Goal: Task Accomplishment & Management: Complete application form

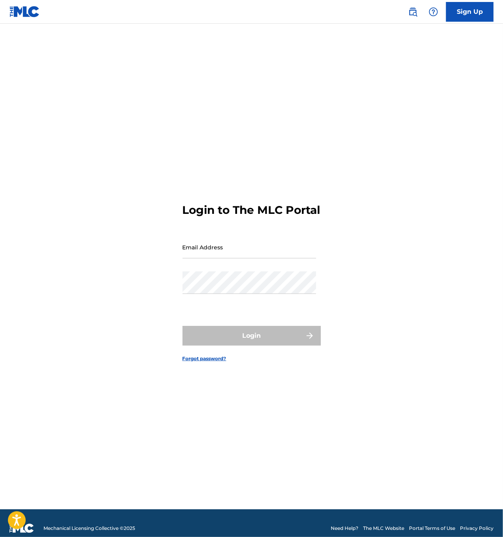
drag, startPoint x: 0, startPoint y: 0, endPoint x: 232, endPoint y: 243, distance: 335.7
click at [232, 243] on input "Email Address" at bounding box center [248, 247] width 133 height 23
type input "[EMAIL_ADDRESS][DOMAIN_NAME]"
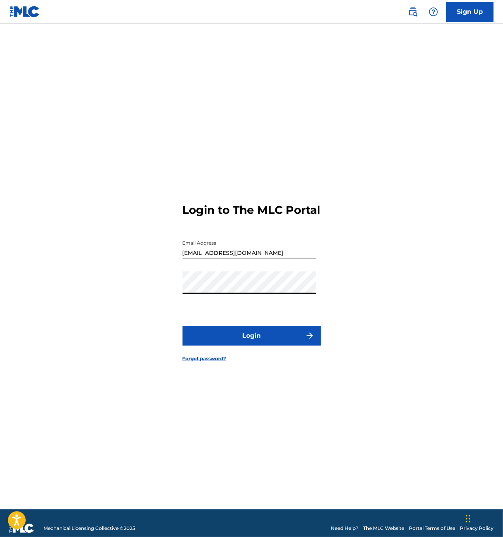
click at [253, 341] on button "Login" at bounding box center [251, 336] width 138 height 20
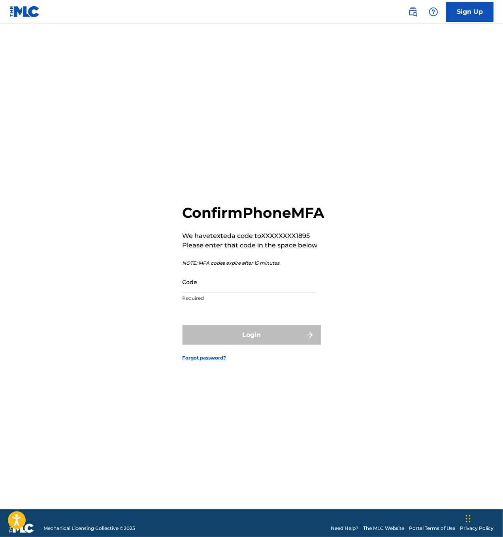
click at [278, 293] on input "Code" at bounding box center [248, 282] width 133 height 23
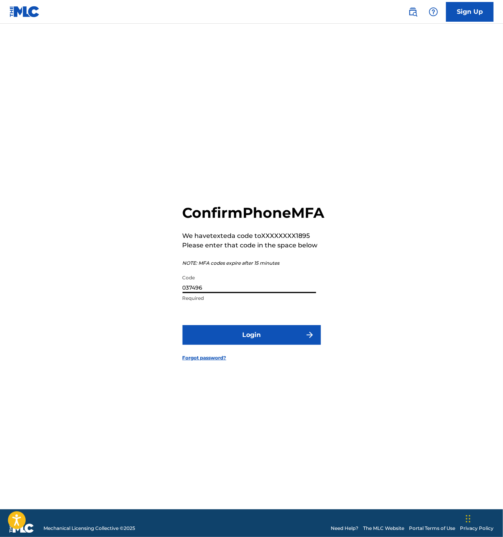
type input "037496"
click at [255, 344] on button "Login" at bounding box center [251, 335] width 138 height 20
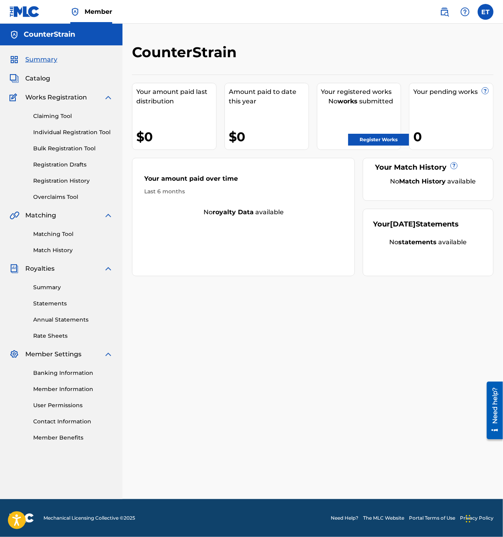
click at [385, 139] on link "Register Works" at bounding box center [378, 140] width 61 height 12
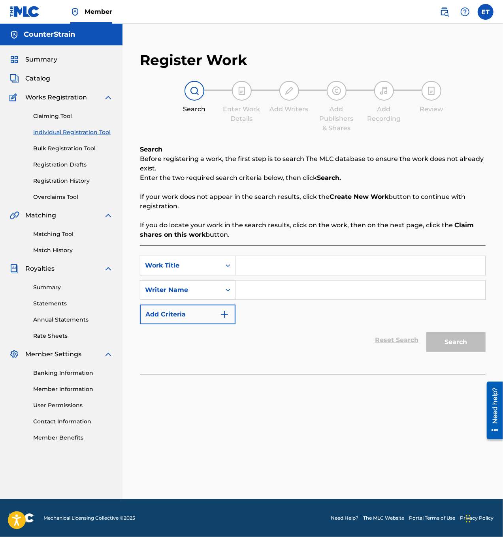
click at [261, 263] on input "Search Form" at bounding box center [360, 265] width 250 height 19
click at [227, 267] on icon "Search Form" at bounding box center [228, 266] width 8 height 8
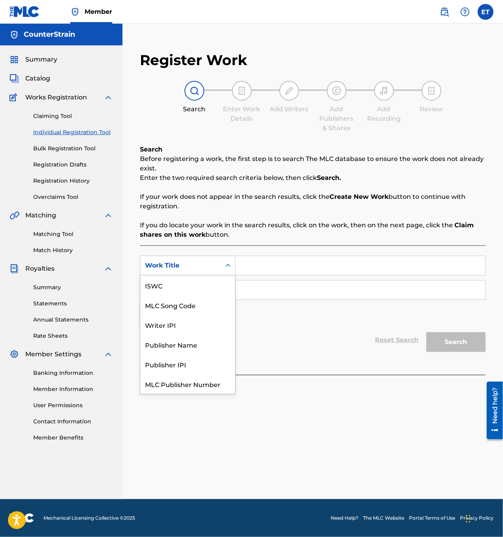
scroll to position [20, 0]
click at [189, 313] on div "Writer IPI" at bounding box center [187, 305] width 95 height 20
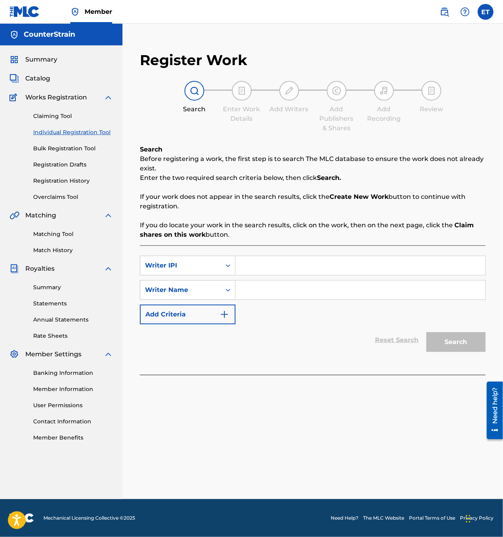
click at [257, 261] on input "Search Form" at bounding box center [360, 265] width 250 height 19
click at [193, 266] on div "Writer IPI" at bounding box center [180, 265] width 71 height 9
drag, startPoint x: 198, startPoint y: 325, endPoint x: 211, endPoint y: 273, distance: 53.7
click at [211, 273] on div "Writer IPI" at bounding box center [188, 266] width 96 height 20
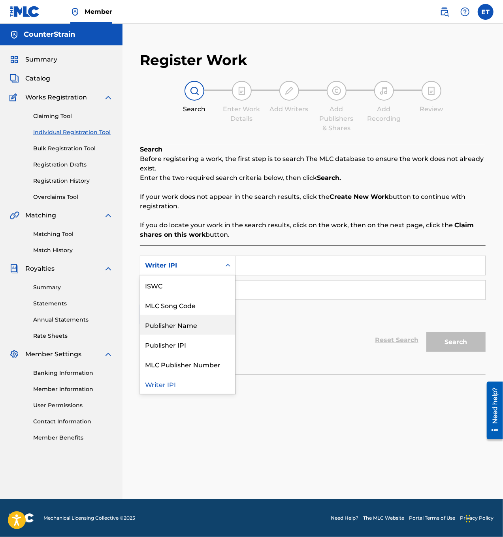
click at [200, 328] on div "Publisher Name" at bounding box center [187, 325] width 95 height 20
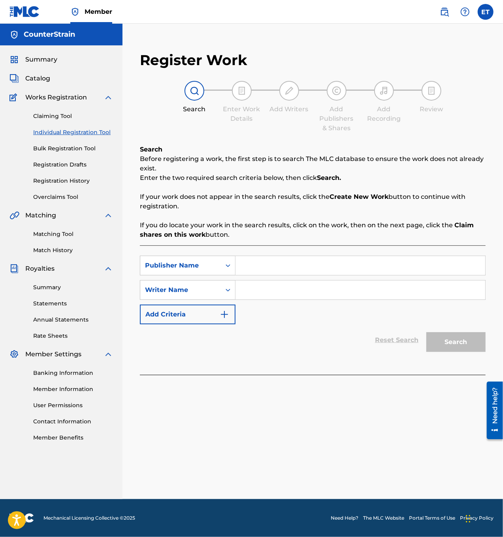
click at [273, 268] on input "Search Form" at bounding box center [360, 265] width 250 height 19
type input "cd baby"
click at [264, 296] on input "Search Form" at bounding box center [360, 290] width 250 height 19
type input "[PERSON_NAME]"
click at [453, 340] on button "Search" at bounding box center [455, 343] width 59 height 20
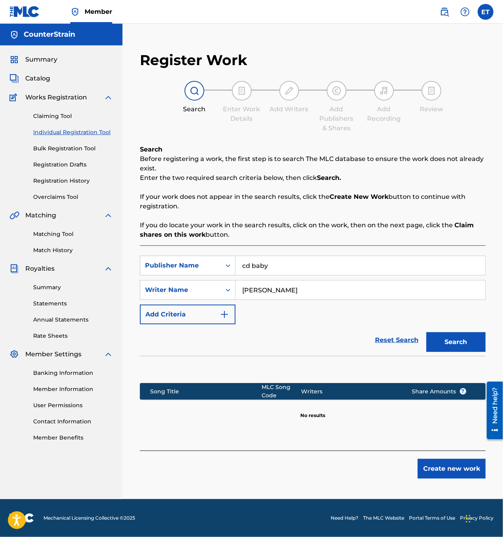
click at [441, 473] on button "Create new work" at bounding box center [451, 469] width 68 height 20
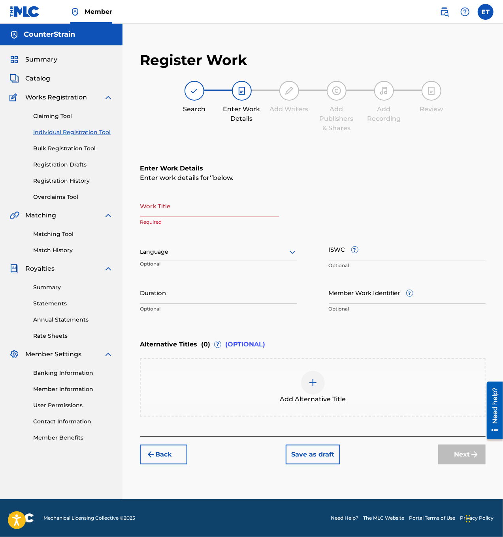
click at [185, 210] on input "Work Title" at bounding box center [209, 206] width 139 height 23
click at [209, 210] on input "Work Title" at bounding box center [209, 206] width 139 height 23
paste input "Ay Qué Calor!"
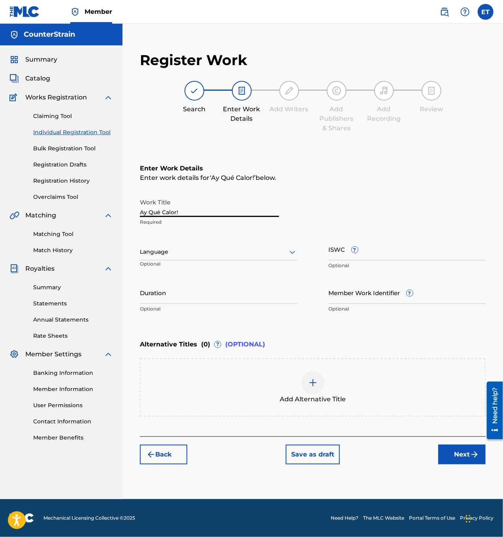
type input "Ay Qué Calor!"
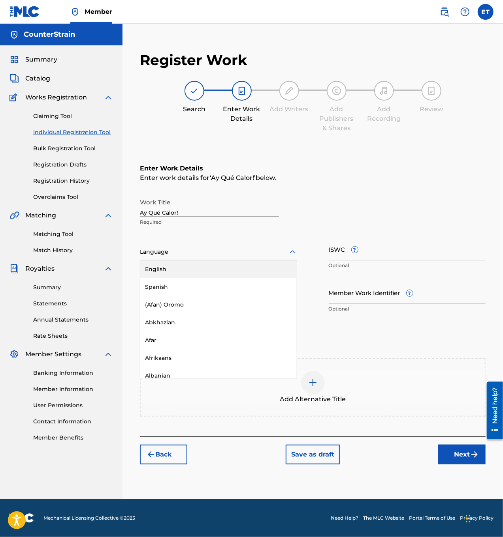
click at [199, 252] on div at bounding box center [218, 252] width 157 height 10
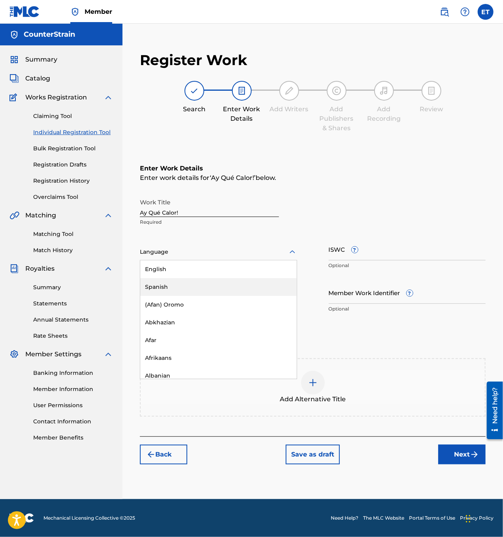
click at [203, 285] on div "Spanish" at bounding box center [218, 287] width 156 height 18
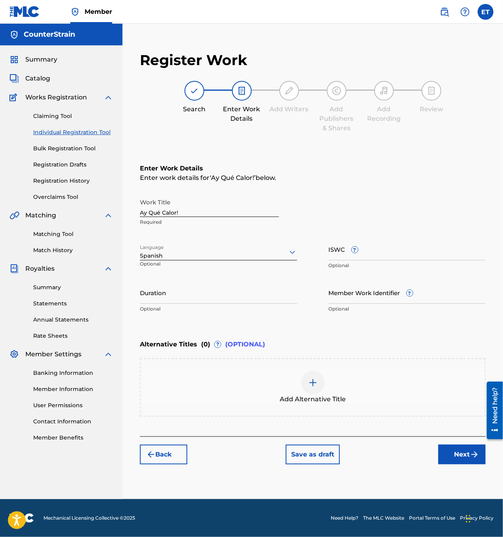
click at [466, 451] on button "Next" at bounding box center [461, 455] width 47 height 20
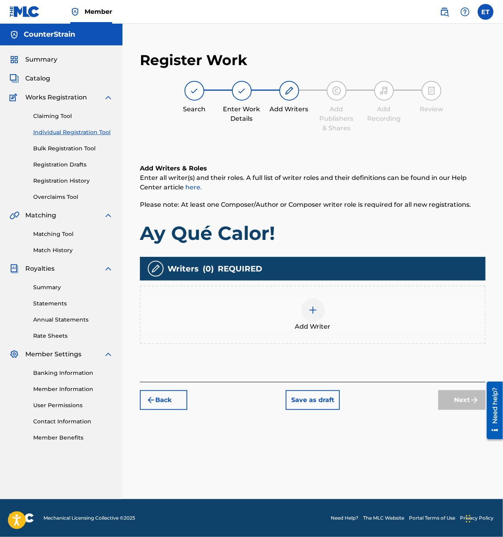
click at [314, 314] on img at bounding box center [312, 310] width 9 height 9
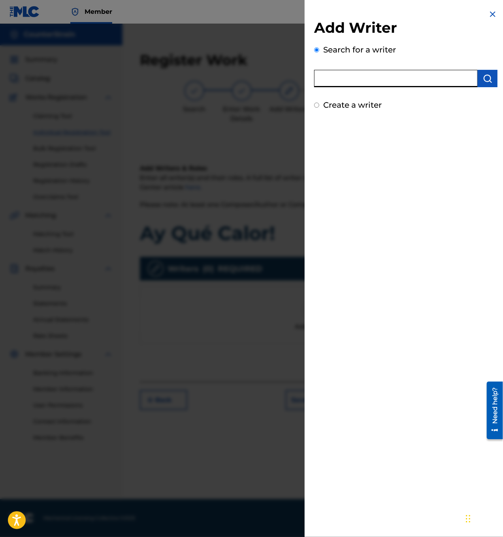
click at [353, 79] on input "text" at bounding box center [395, 78] width 163 height 17
click at [457, 137] on div "Add Writer Search for a writer Create a writer" at bounding box center [405, 268] width 202 height 537
click at [385, 77] on input "text" at bounding box center [395, 78] width 163 height 17
paste input "1305516778"
type input "1305516778"
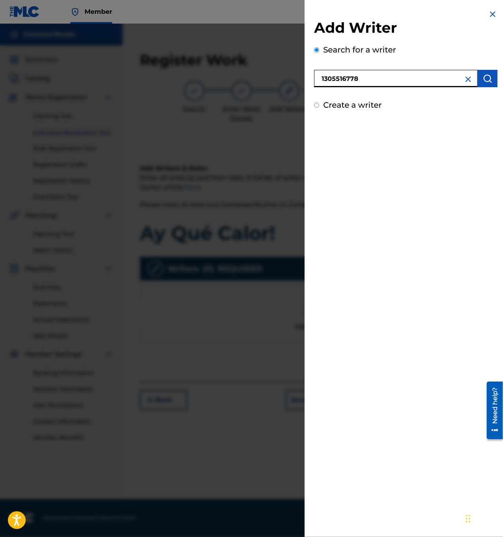
click at [490, 79] on button "submit" at bounding box center [487, 78] width 20 height 17
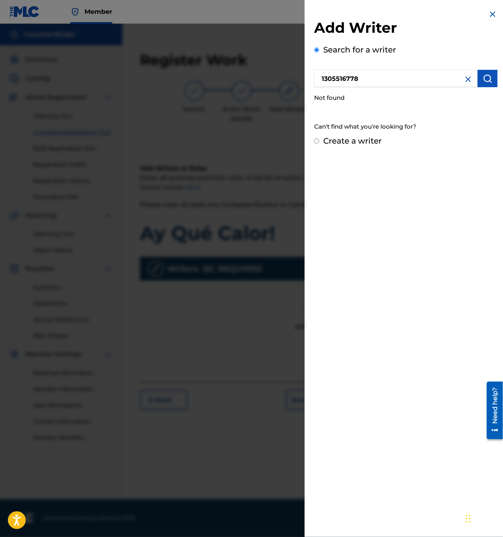
click at [317, 141] on input "Create a writer" at bounding box center [316, 141] width 5 height 5
radio input "false"
radio input "true"
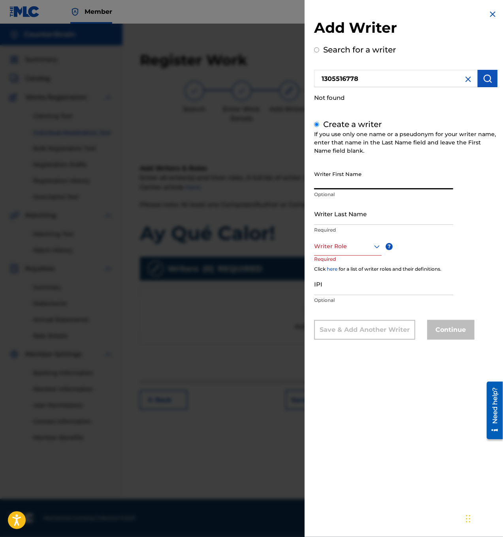
click at [360, 177] on input "Writer First Name" at bounding box center [383, 178] width 139 height 23
type input "[PERSON_NAME]"
type input "Trout"
click at [371, 247] on div at bounding box center [348, 247] width 68 height 10
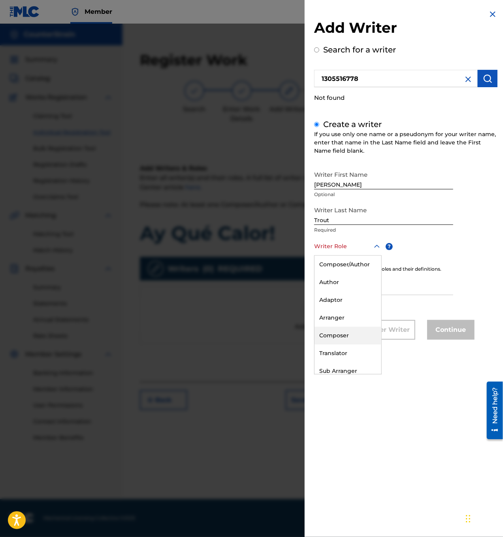
click at [347, 338] on div "Composer" at bounding box center [347, 336] width 67 height 18
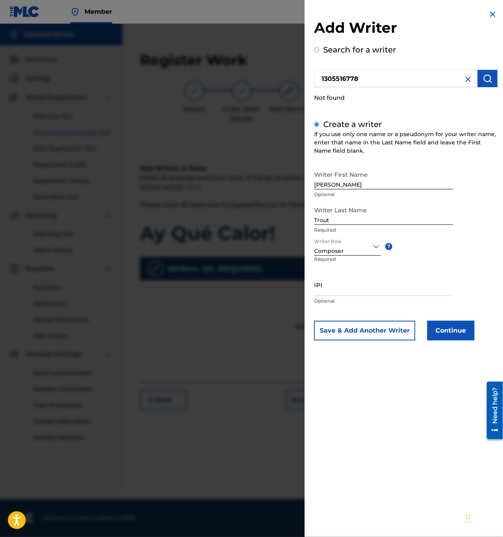
click at [347, 289] on input "IPI" at bounding box center [383, 285] width 139 height 23
paste input "1305516778"
type input "1305516778"
click at [478, 278] on div "Writer First Name [PERSON_NAME] Optional Writer Last Name Trout Required Writer…" at bounding box center [405, 254] width 183 height 174
click at [459, 331] on button "Continue" at bounding box center [450, 331] width 47 height 20
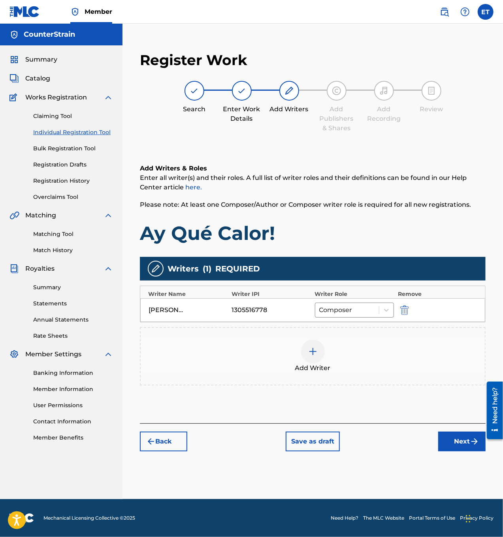
click at [447, 444] on button "Next" at bounding box center [461, 442] width 47 height 20
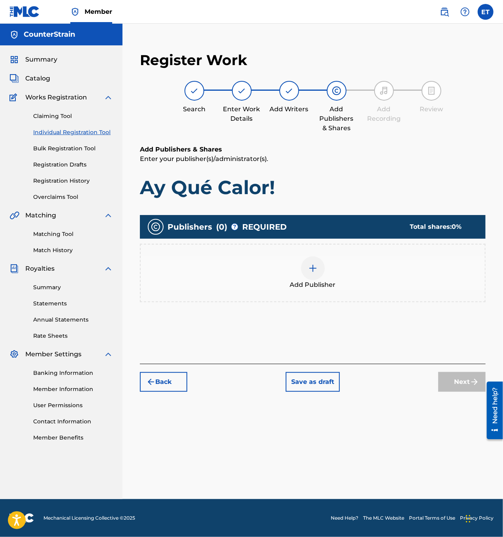
click at [307, 272] on div at bounding box center [313, 269] width 24 height 24
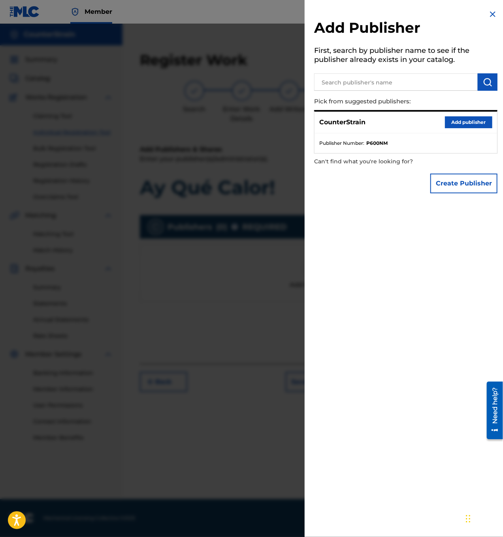
click at [460, 121] on button "Add publisher" at bounding box center [468, 122] width 47 height 12
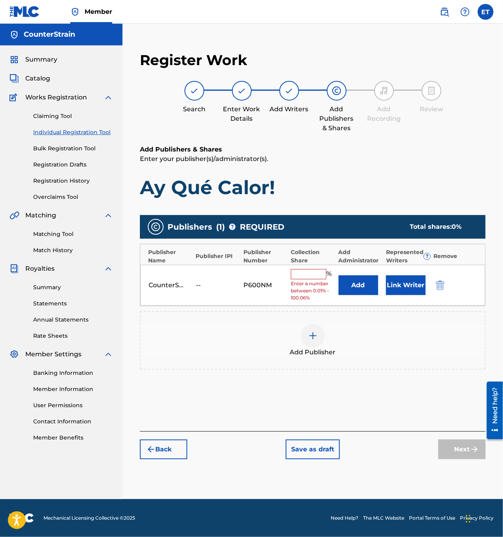
click at [307, 277] on input "text" at bounding box center [309, 274] width 36 height 10
click at [412, 280] on button "Link Writer" at bounding box center [405, 286] width 39 height 20
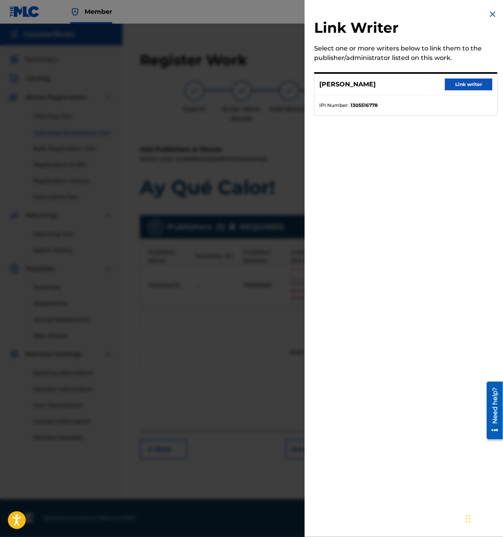
click at [453, 84] on button "Link writer" at bounding box center [468, 85] width 47 height 12
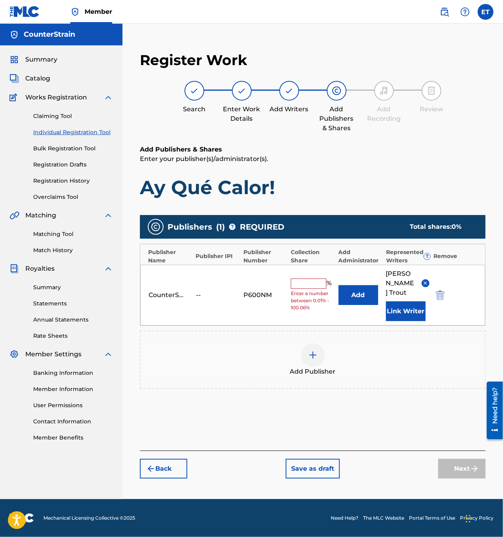
click at [360, 169] on div "Add Publishers & Shares Enter your publisher(s)/administrator(s). Ay Qué Calor!" at bounding box center [313, 172] width 346 height 54
click at [302, 281] on input "text" at bounding box center [309, 284] width 36 height 10
type input "50"
click at [321, 351] on div at bounding box center [313, 356] width 24 height 24
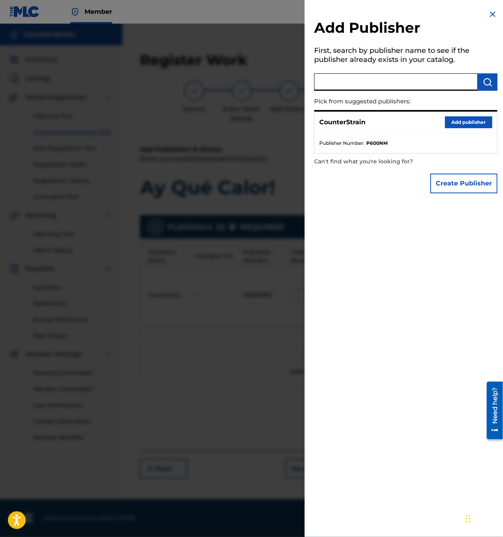
click at [359, 84] on input "text" at bounding box center [395, 81] width 163 height 17
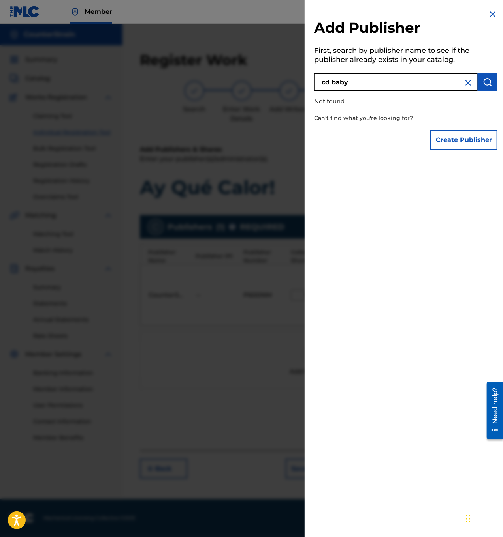
drag, startPoint x: 353, startPoint y: 84, endPoint x: 332, endPoint y: 83, distance: 20.6
click at [332, 83] on input "cd baby" at bounding box center [395, 81] width 163 height 17
type input "cd"
drag, startPoint x: 332, startPoint y: 86, endPoint x: 314, endPoint y: 86, distance: 17.8
click at [314, 86] on input "cd" at bounding box center [395, 81] width 163 height 17
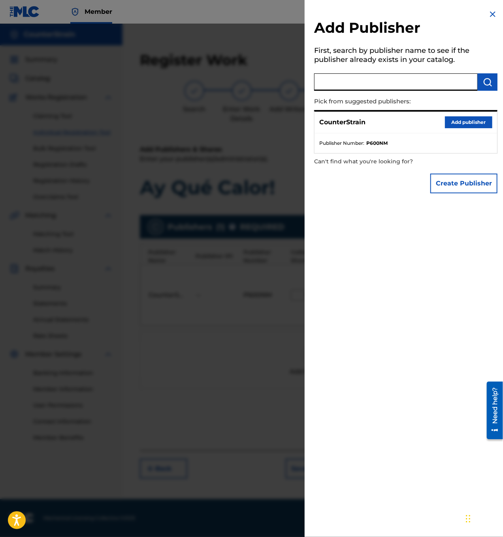
click at [449, 82] on input "text" at bounding box center [395, 81] width 163 height 17
type input "c"
click at [454, 187] on button "Create Publisher" at bounding box center [463, 184] width 67 height 20
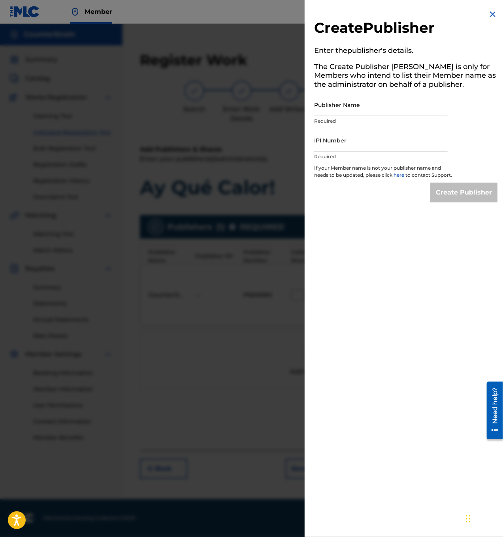
click at [490, 14] on img at bounding box center [492, 13] width 9 height 9
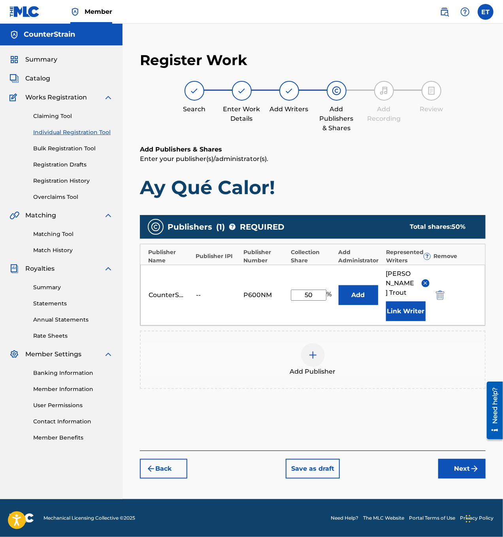
drag, startPoint x: 304, startPoint y: 293, endPoint x: 317, endPoint y: 291, distance: 13.9
click at [317, 291] on input "50" at bounding box center [309, 295] width 36 height 11
type input "100"
click at [364, 152] on h6 "Add Publishers & Shares" at bounding box center [313, 149] width 346 height 9
click at [406, 190] on h1 "Ay Qué Calor!" at bounding box center [313, 188] width 346 height 24
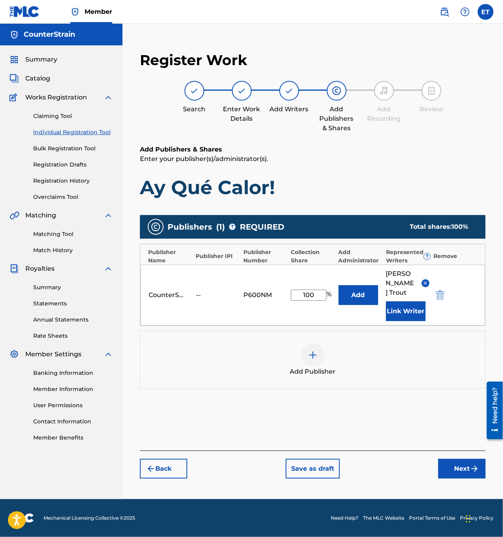
click at [467, 459] on button "Next" at bounding box center [461, 469] width 47 height 20
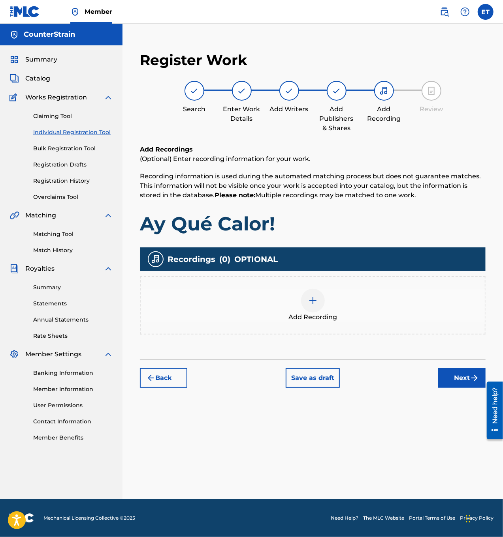
click at [310, 301] on img at bounding box center [312, 300] width 9 height 9
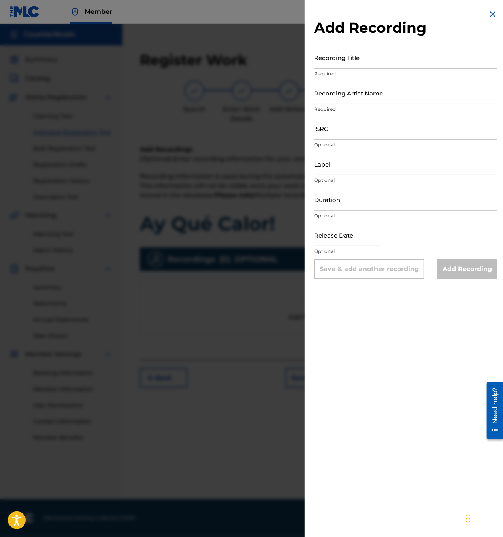
click at [355, 170] on input "Label" at bounding box center [405, 164] width 183 height 23
type input "THC Syndicate"
click at [372, 207] on input "Duration" at bounding box center [405, 199] width 183 height 23
click at [380, 205] on input "Duration" at bounding box center [405, 199] width 183 height 23
click at [321, 207] on input "00:03:36" at bounding box center [405, 199] width 183 height 23
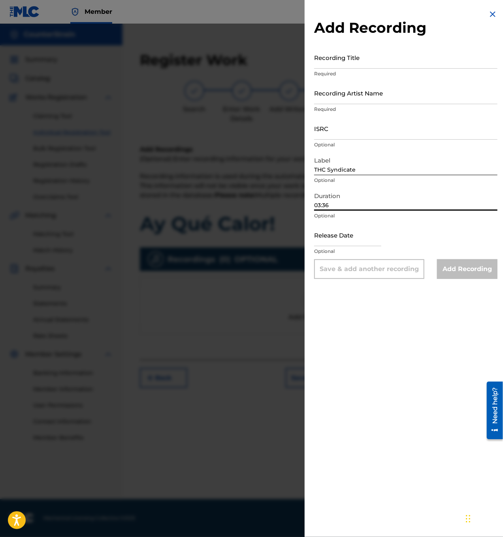
type input "03:36"
select select "7"
select select "2025"
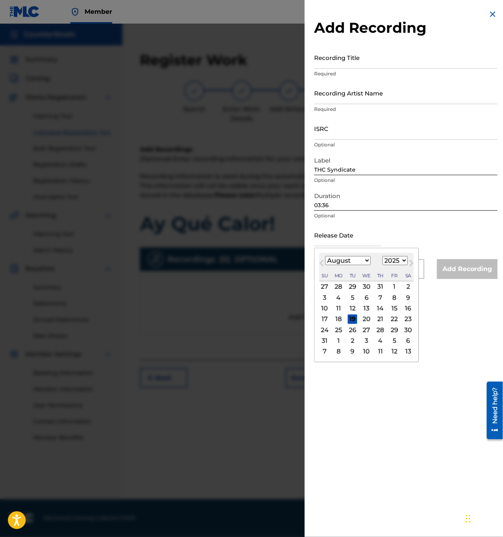
click at [330, 233] on input "text" at bounding box center [347, 235] width 67 height 23
click at [321, 260] on button "Previous Month" at bounding box center [321, 265] width 13 height 13
select select "6"
click at [391, 288] on div "4" at bounding box center [393, 286] width 9 height 9
type input "[DATE]"
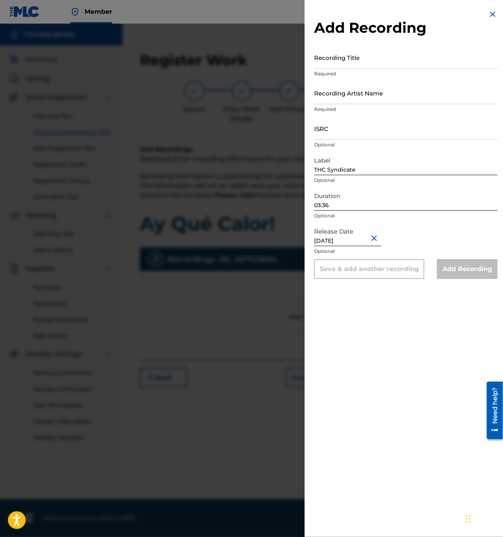
click at [437, 309] on div "Add Recording Recording Title Required Recording Artist Name Required ISRC Opti…" at bounding box center [405, 268] width 202 height 537
click at [368, 58] on input "Recording Title" at bounding box center [405, 57] width 183 height 23
paste input "Ay Qué Calor!"
type input "Ay Qué Calor!"
click at [358, 89] on input "Recording Artist Name" at bounding box center [405, 93] width 183 height 23
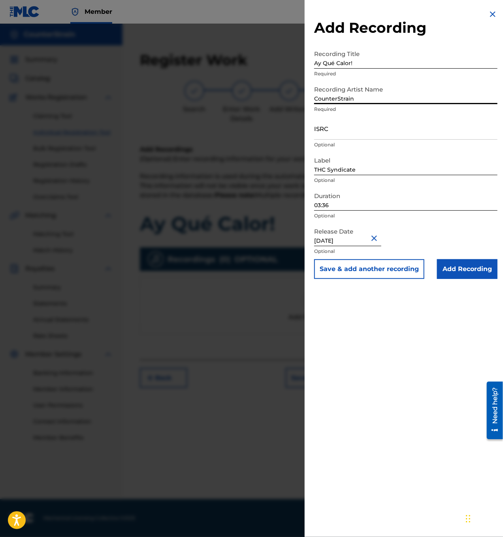
type input "CounterStrain"
click at [409, 368] on div "Add Recording Recording Title Ay Qué Calor! Required Recording Artist Name Coun…" at bounding box center [405, 268] width 202 height 537
click at [471, 274] on input "Add Recording" at bounding box center [467, 269] width 60 height 20
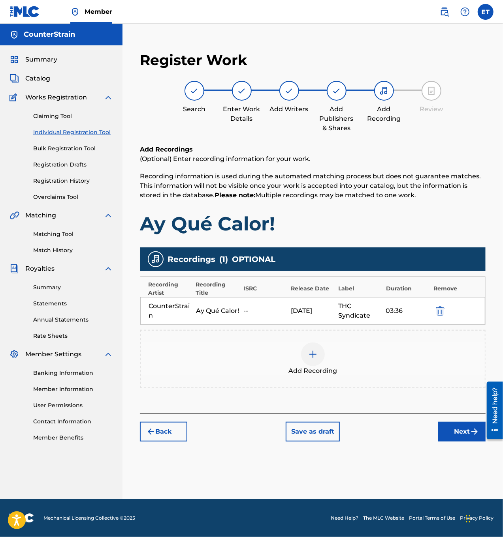
click at [461, 430] on button "Next" at bounding box center [461, 432] width 47 height 20
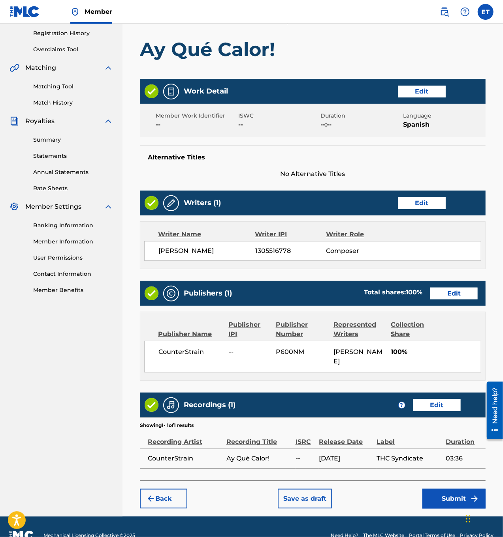
scroll to position [154, 0]
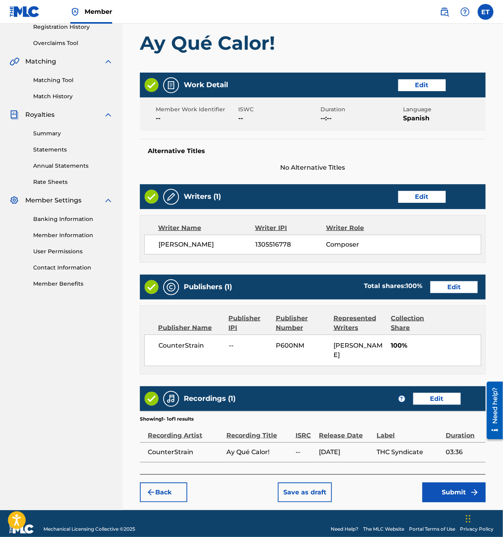
click at [450, 483] on button "Submit" at bounding box center [453, 493] width 63 height 20
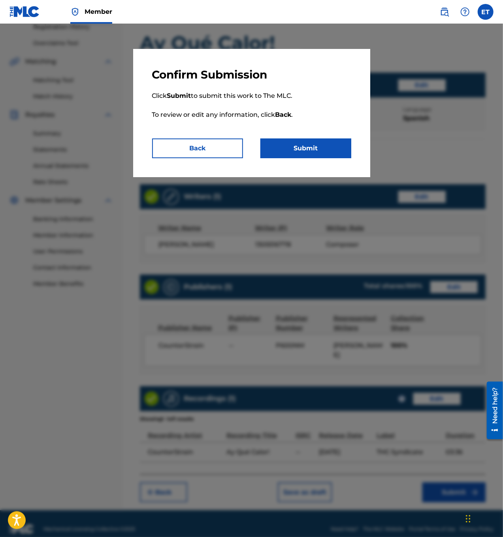
click at [289, 150] on button "Submit" at bounding box center [305, 149] width 91 height 20
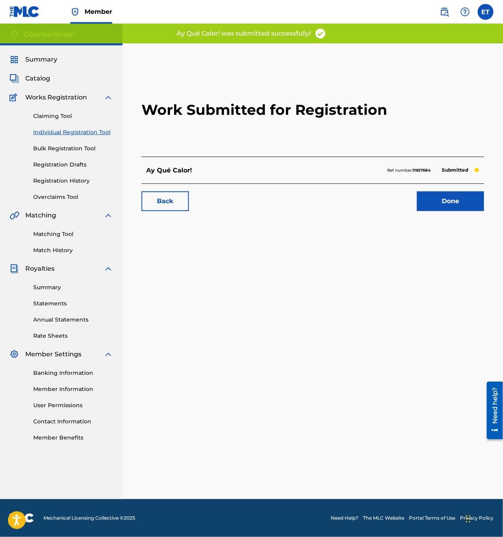
click at [452, 199] on link "Done" at bounding box center [450, 202] width 67 height 20
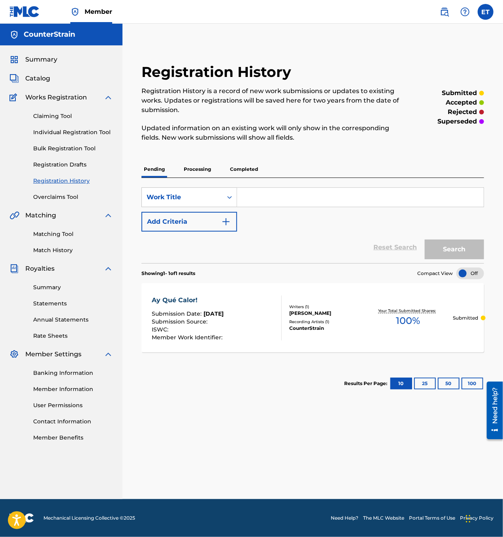
drag, startPoint x: 56, startPoint y: 122, endPoint x: 62, endPoint y: 140, distance: 18.6
drag, startPoint x: 62, startPoint y: 140, endPoint x: 81, endPoint y: 133, distance: 21.0
click at [81, 133] on link "Individual Registration Tool" at bounding box center [73, 132] width 80 height 8
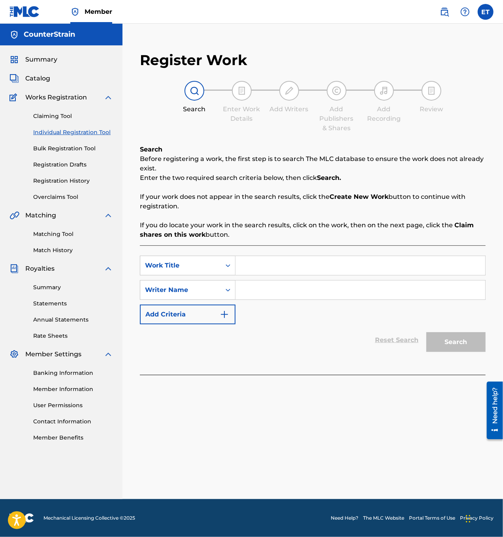
click at [261, 260] on input "Search Form" at bounding box center [360, 265] width 250 height 19
paste input "Ba$$line Vandal"
type input "Ba$$line Vandal"
click at [285, 287] on input "Search Form" at bounding box center [360, 290] width 250 height 19
type input "[PERSON_NAME]"
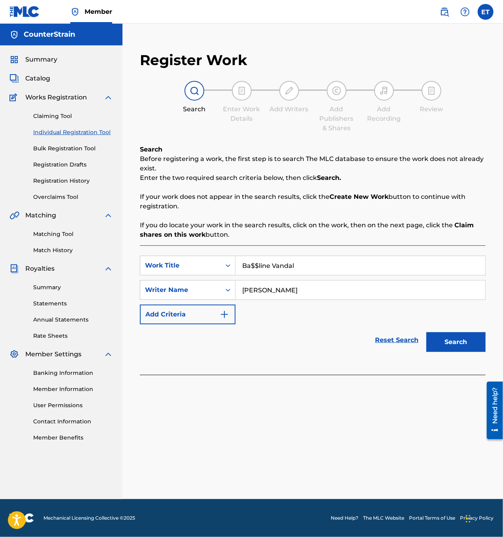
click at [447, 348] on button "Search" at bounding box center [455, 343] width 59 height 20
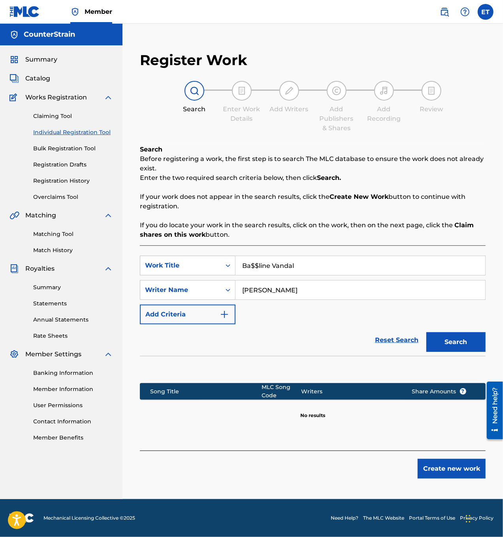
click at [461, 468] on button "Create new work" at bounding box center [451, 469] width 68 height 20
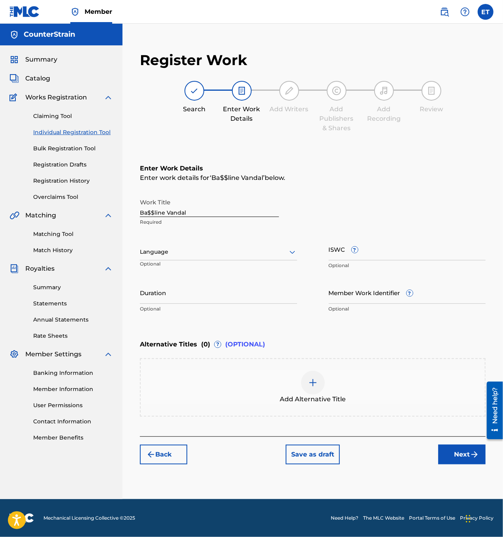
click at [217, 254] on div at bounding box center [218, 252] width 157 height 10
click at [230, 269] on div "English" at bounding box center [218, 270] width 156 height 18
click at [204, 293] on input "Duration" at bounding box center [218, 293] width 157 height 23
click at [220, 298] on input "Duration" at bounding box center [218, 293] width 157 height 23
type input "05:16"
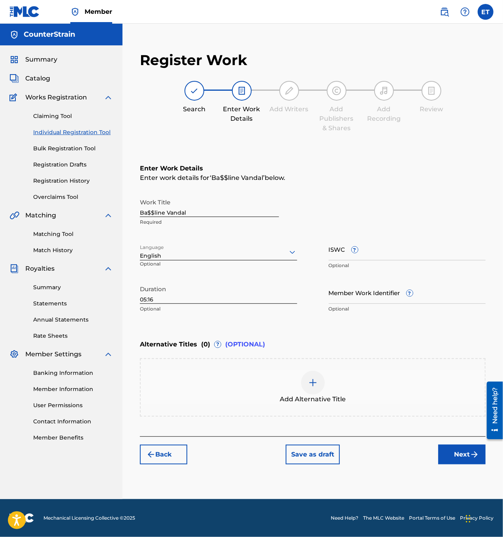
click at [449, 455] on button "Next" at bounding box center [461, 455] width 47 height 20
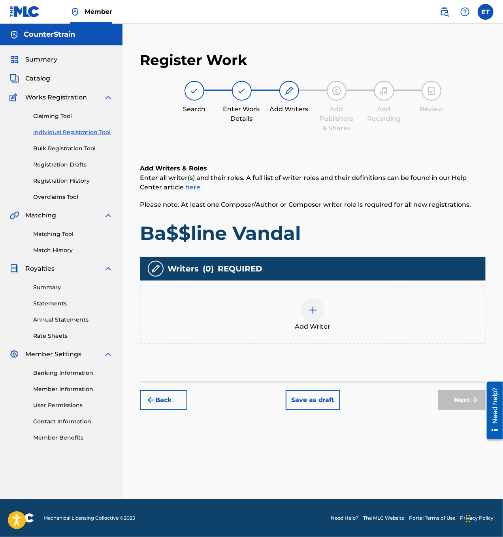
click at [312, 316] on div at bounding box center [313, 311] width 24 height 24
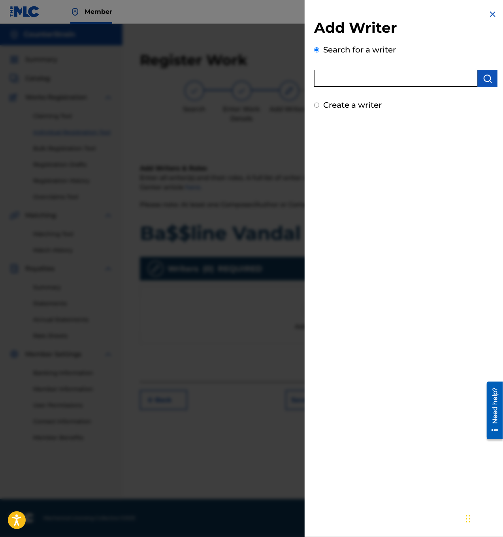
click at [332, 85] on input "text" at bounding box center [395, 78] width 163 height 17
click at [487, 75] on img "submit" at bounding box center [487, 78] width 9 height 9
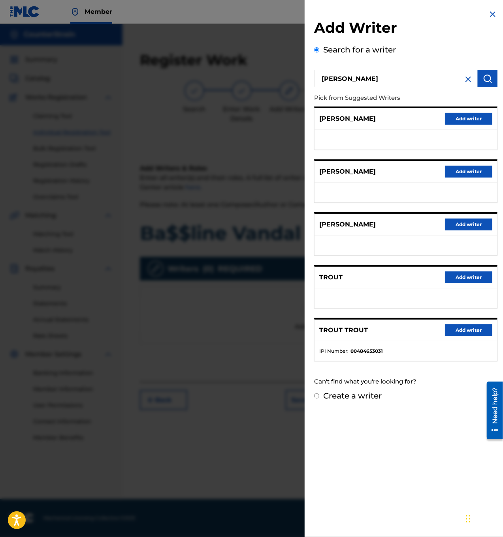
click at [323, 81] on input "[PERSON_NAME]" at bounding box center [395, 78] width 163 height 17
drag, startPoint x: 367, startPoint y: 79, endPoint x: 282, endPoint y: 84, distance: 85.5
click at [282, 84] on div "Add Writer Search for a writer [PERSON_NAME] Pick from Suggested Writers [PERSO…" at bounding box center [251, 281] width 503 height 514
type input "c"
click at [369, 83] on input "text" at bounding box center [395, 78] width 163 height 17
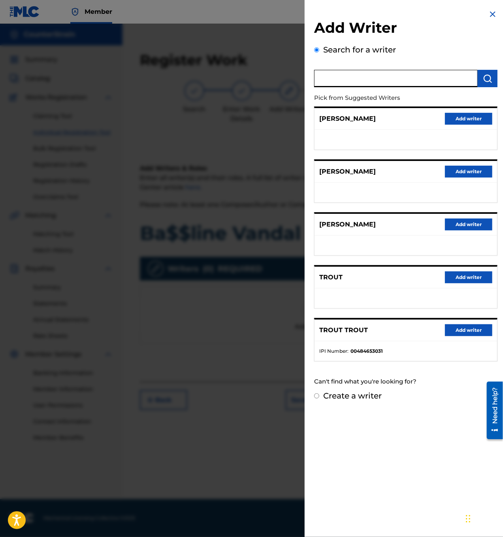
paste input "1305516778"
type input "1305516778"
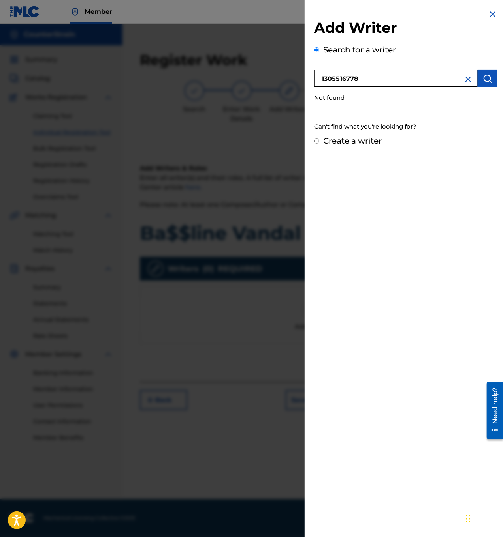
click at [318, 140] on input "Create a writer" at bounding box center [316, 141] width 5 height 5
radio input "false"
radio input "true"
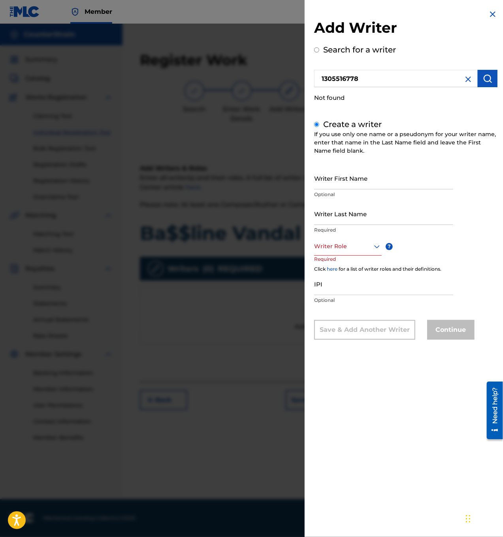
click at [361, 174] on input "Writer First Name" at bounding box center [383, 178] width 139 height 23
type input "[PERSON_NAME]"
type input "Trout"
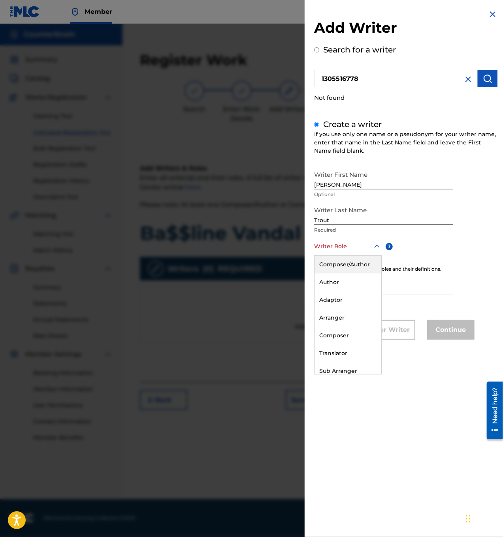
click at [357, 249] on div at bounding box center [348, 247] width 68 height 10
click at [348, 334] on div "Composer" at bounding box center [347, 336] width 67 height 18
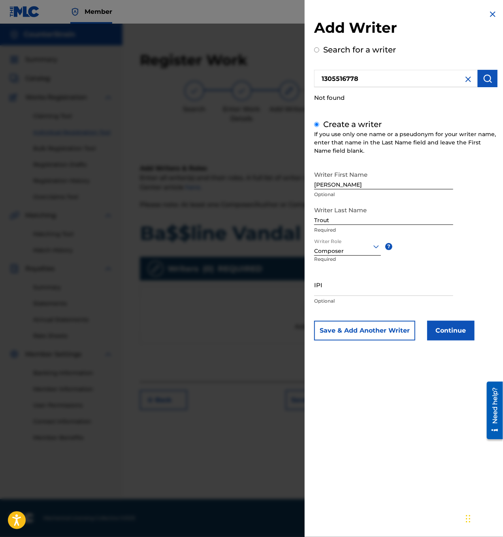
click at [351, 292] on input "IPI" at bounding box center [383, 285] width 139 height 23
paste input "1305516778"
type input "1305516778"
click at [443, 336] on button "Continue" at bounding box center [450, 331] width 47 height 20
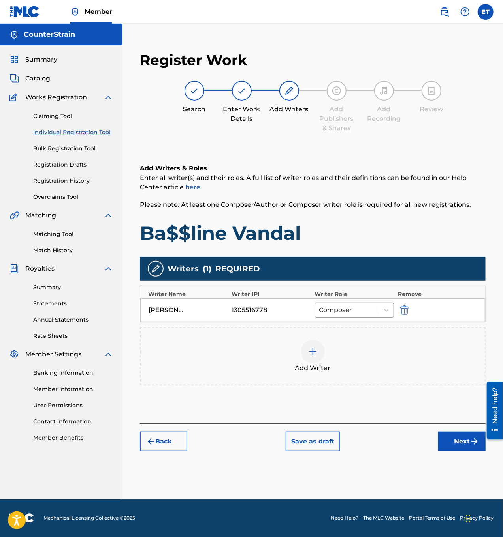
click at [466, 438] on button "Next" at bounding box center [461, 442] width 47 height 20
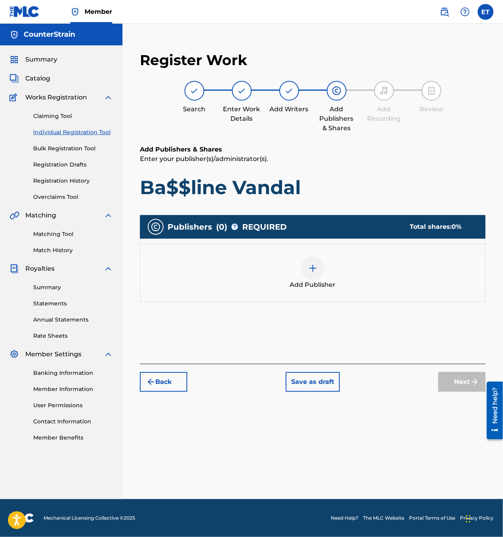
click at [310, 274] on div at bounding box center [313, 269] width 24 height 24
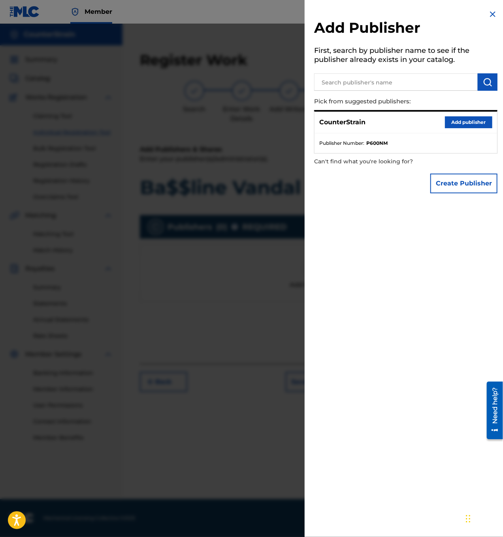
click at [358, 128] on div "CounterStrain Add publisher" at bounding box center [405, 123] width 182 height 22
click at [451, 124] on button "Add publisher" at bounding box center [468, 122] width 47 height 12
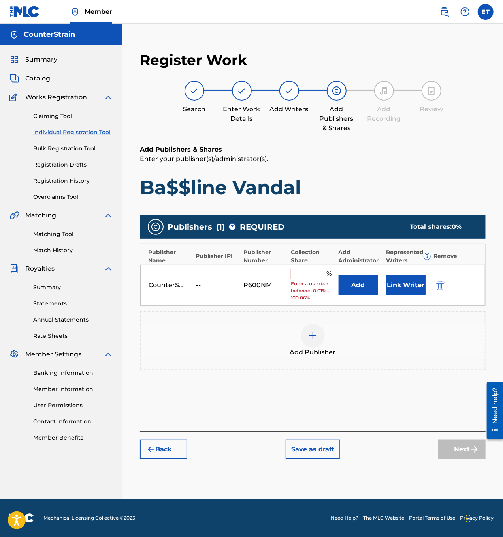
click at [305, 272] on input "text" at bounding box center [309, 274] width 36 height 10
type input "100"
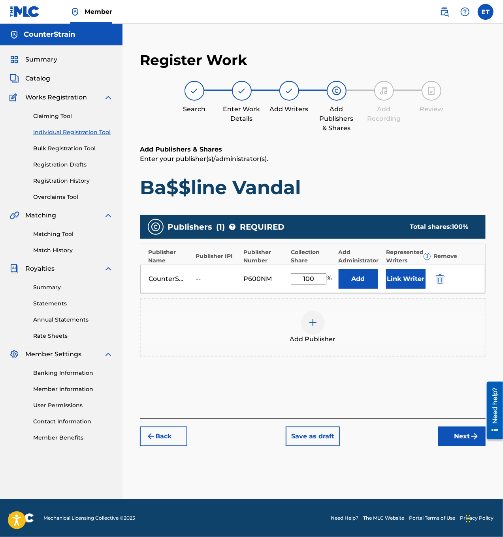
click at [466, 440] on button "Next" at bounding box center [461, 437] width 47 height 20
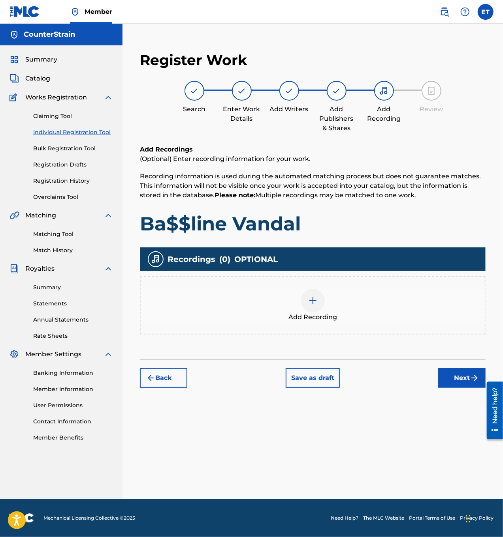
click at [314, 307] on div at bounding box center [313, 301] width 24 height 24
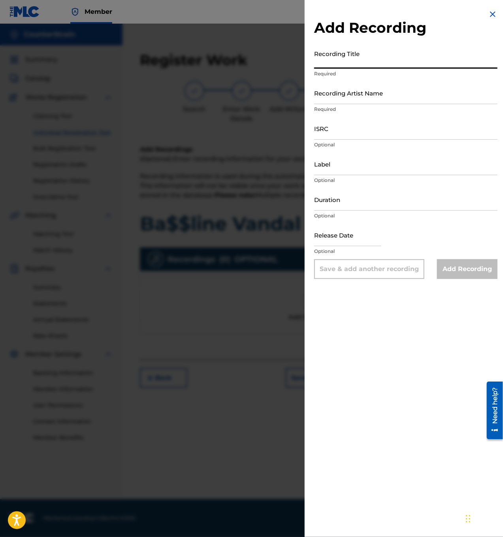
click at [358, 60] on input "Recording Title" at bounding box center [405, 57] width 183 height 23
click at [383, 65] on input "Recording Title" at bounding box center [405, 57] width 183 height 23
paste input "Ba$$line Vandal"
type input "Ba$$line Vandal"
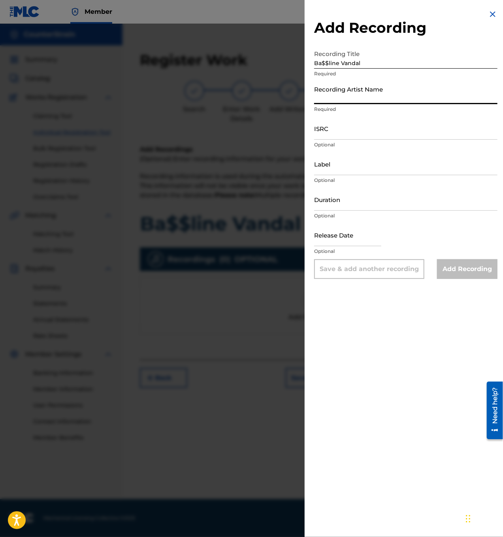
click at [403, 91] on input "Recording Artist Name" at bounding box center [405, 93] width 183 height 23
type input "CounterStrain"
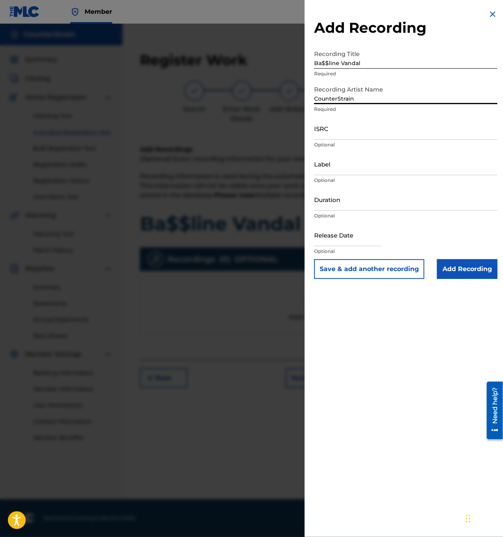
click at [349, 136] on input "ISRC" at bounding box center [405, 128] width 183 height 23
click at [365, 131] on input "ISRC" at bounding box center [405, 128] width 183 height 23
paste input "usdy42590214"
type input "usdy42590214"
click at [351, 165] on input "Label" at bounding box center [405, 164] width 183 height 23
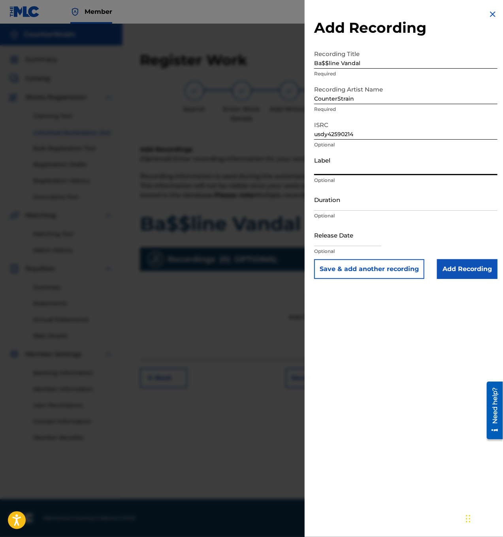
type input "THC Syndicate"
click at [367, 210] on input "Duration" at bounding box center [405, 199] width 183 height 23
drag, startPoint x: 339, startPoint y: 207, endPoint x: 299, endPoint y: 207, distance: 40.7
click at [299, 207] on div "Add Recording Recording Title Ba$$line Vandal Required Recording Artist Name Co…" at bounding box center [251, 281] width 503 height 514
drag, startPoint x: 317, startPoint y: 208, endPoint x: 321, endPoint y: 205, distance: 5.1
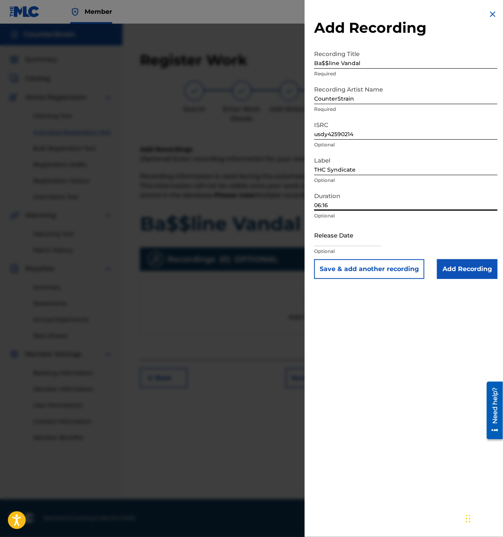
click at [321, 205] on input "06:16" at bounding box center [405, 199] width 183 height 23
type input "05:16"
click at [363, 243] on input "text" at bounding box center [347, 235] width 67 height 23
select select "7"
select select "2025"
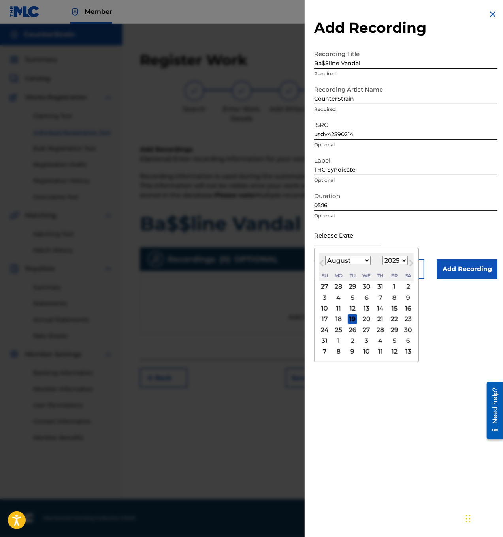
click at [322, 262] on span "Previous Month" at bounding box center [322, 265] width 0 height 12
select select "4"
click at [336, 331] on div "26" at bounding box center [338, 329] width 9 height 9
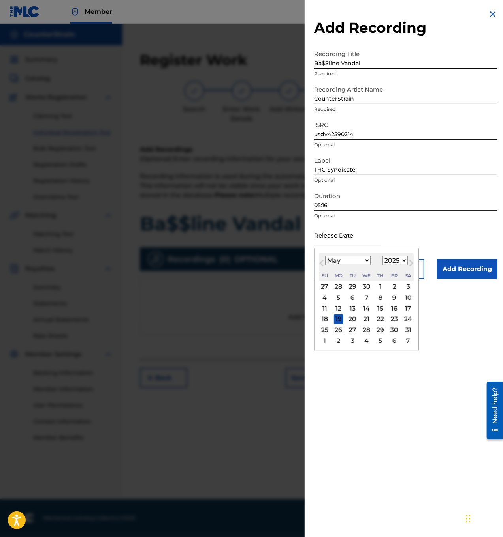
type input "[DATE]"
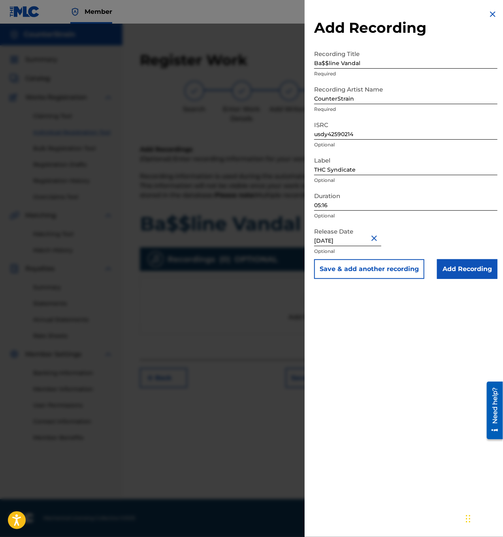
click at [470, 269] on input "Add Recording" at bounding box center [467, 269] width 60 height 20
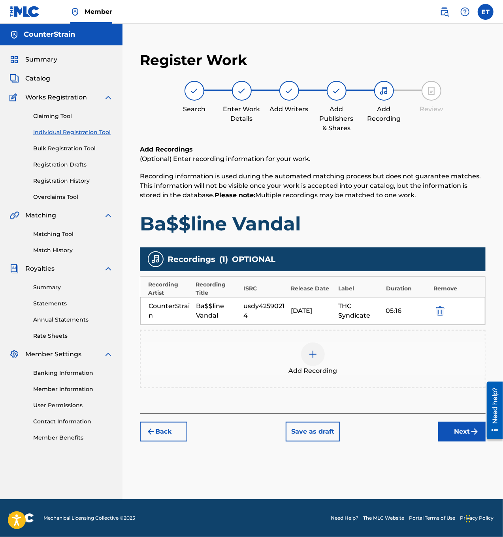
click at [457, 433] on button "Next" at bounding box center [461, 432] width 47 height 20
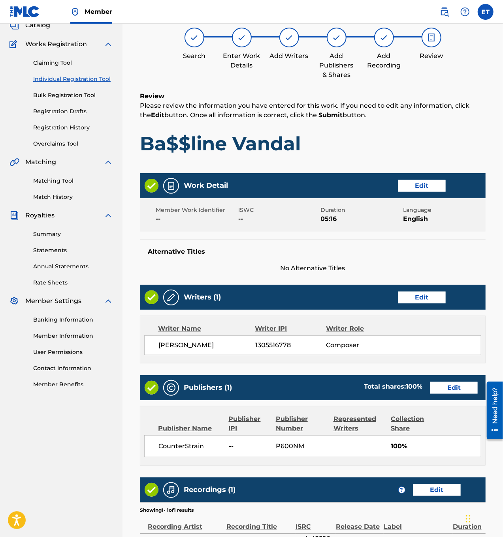
scroll to position [154, 0]
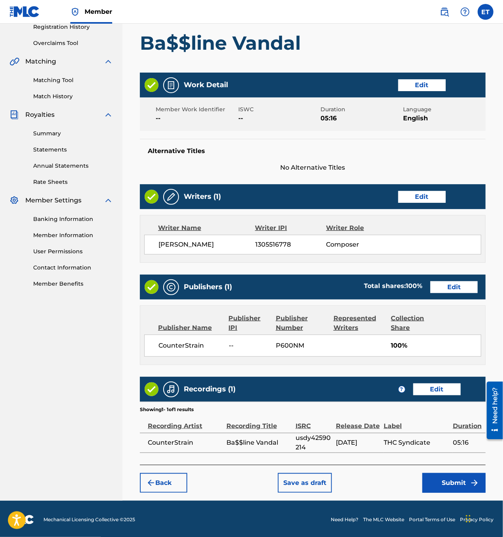
click at [451, 283] on button "Edit" at bounding box center [453, 288] width 47 height 12
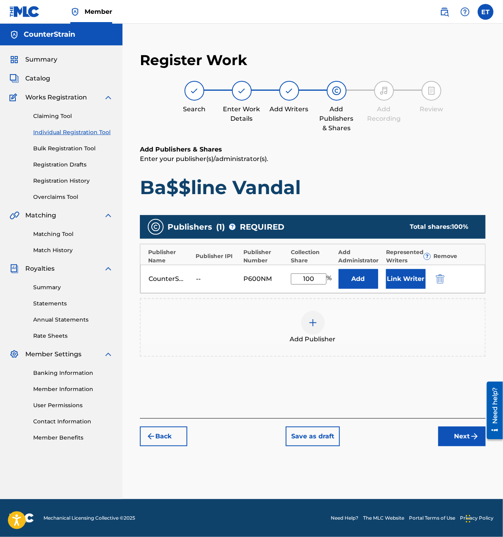
click at [406, 276] on button "Link Writer" at bounding box center [405, 279] width 39 height 20
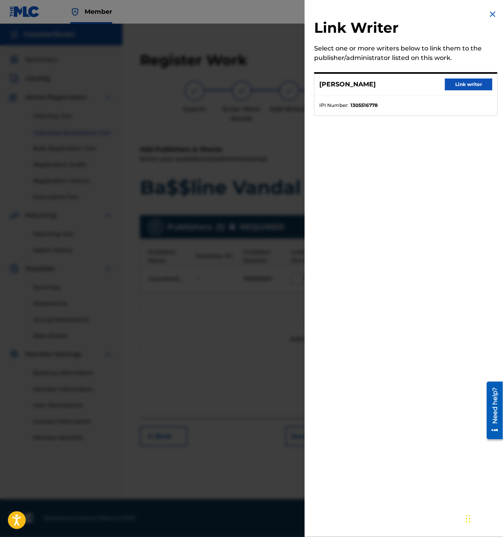
click at [472, 79] on button "Link writer" at bounding box center [468, 85] width 47 height 12
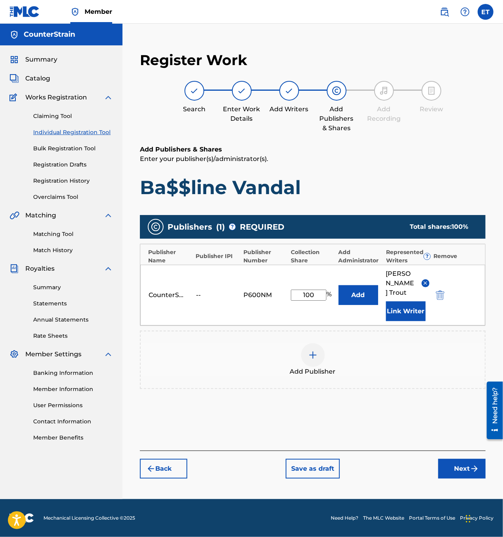
click at [474, 464] on img "submit" at bounding box center [474, 468] width 9 height 9
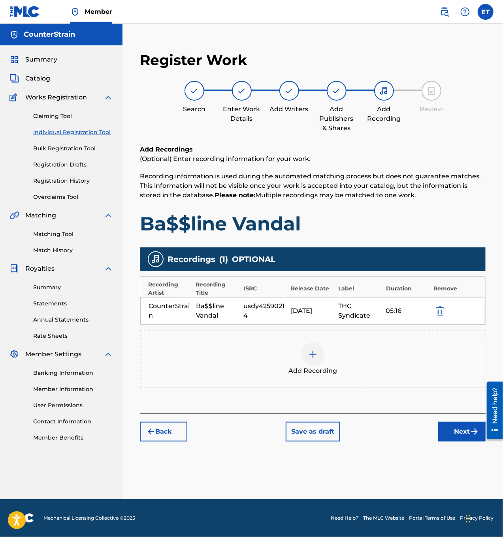
click at [451, 426] on button "Next" at bounding box center [461, 432] width 47 height 20
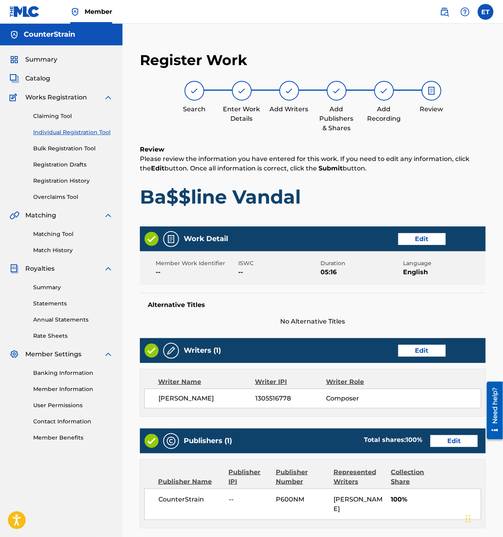
scroll to position [154, 0]
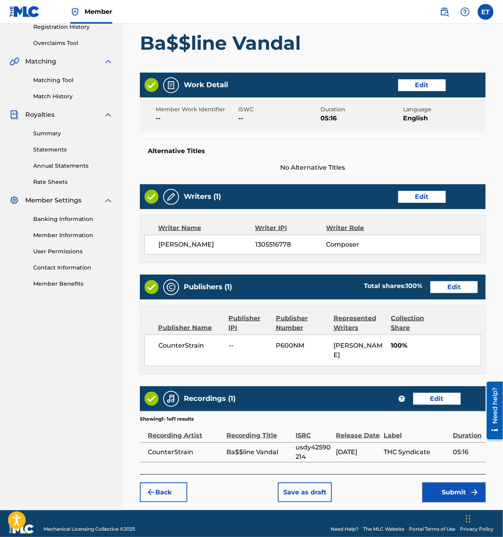
click at [456, 483] on button "Submit" at bounding box center [453, 493] width 63 height 20
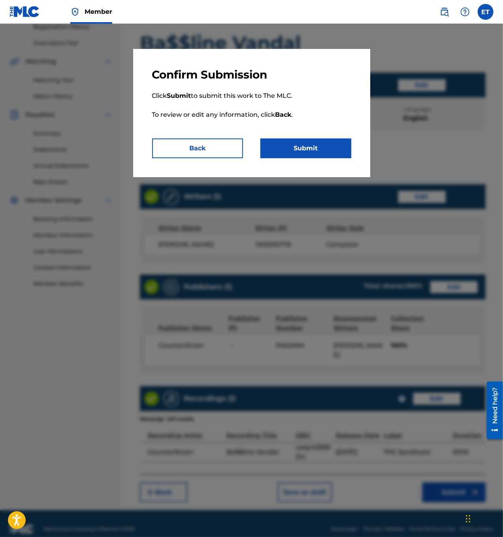
click at [235, 120] on p "Click Submit to submit this work to The MLC. To review or edit any information,…" at bounding box center [251, 110] width 199 height 57
click at [218, 148] on button "Back" at bounding box center [197, 149] width 91 height 20
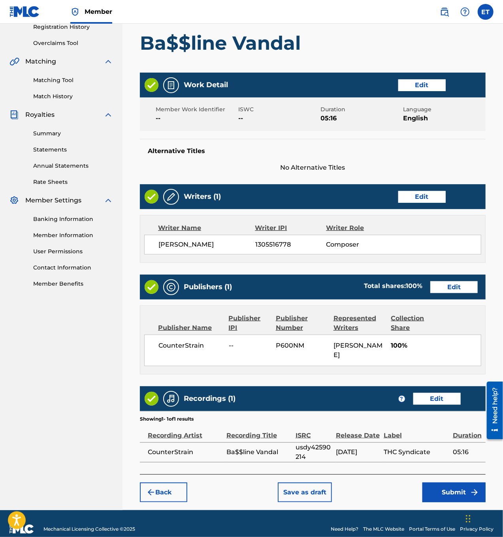
click at [449, 485] on button "Submit" at bounding box center [453, 493] width 63 height 20
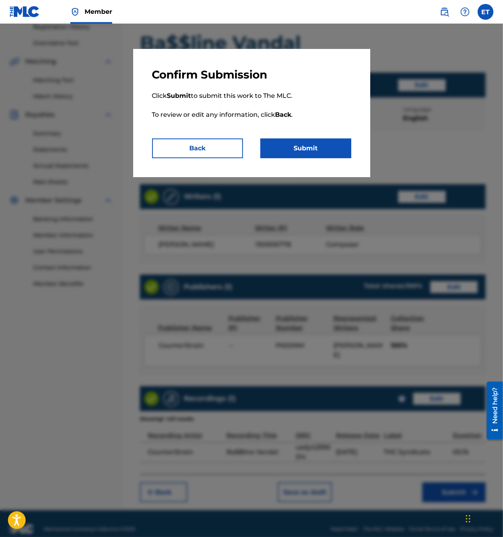
click at [303, 151] on button "Submit" at bounding box center [305, 149] width 91 height 20
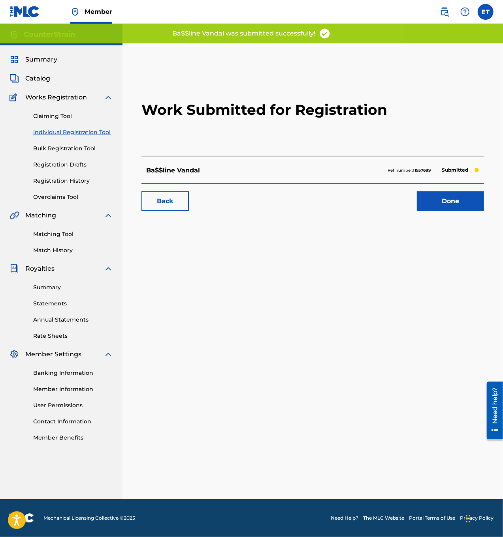
click at [449, 206] on link "Done" at bounding box center [450, 202] width 67 height 20
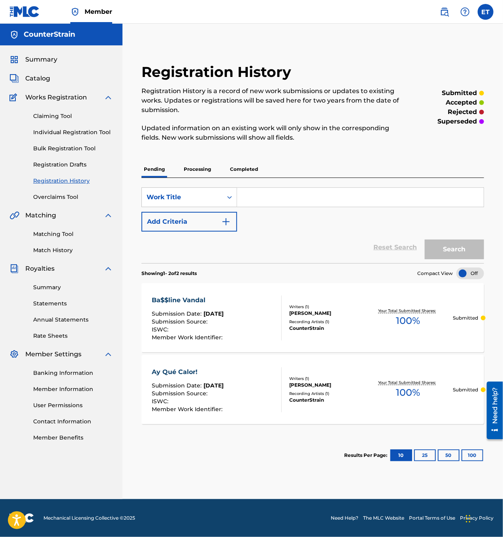
click at [59, 133] on link "Individual Registration Tool" at bounding box center [73, 132] width 80 height 8
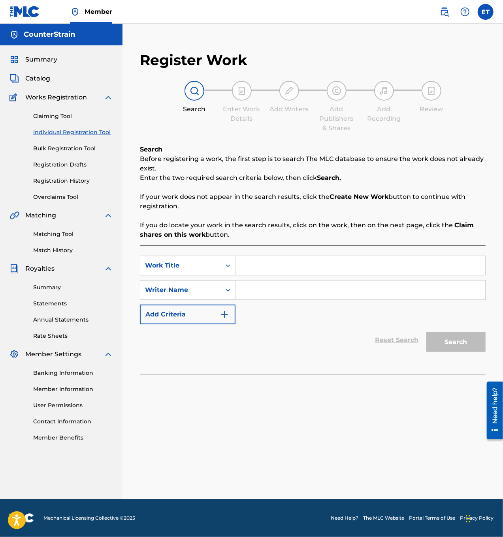
click at [60, 148] on link "Bulk Registration Tool" at bounding box center [73, 149] width 80 height 8
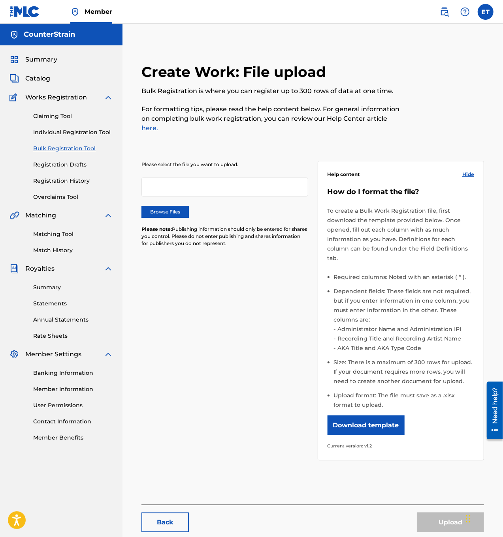
click at [203, 179] on div at bounding box center [224, 187] width 167 height 19
click at [68, 129] on link "Individual Registration Tool" at bounding box center [73, 132] width 80 height 8
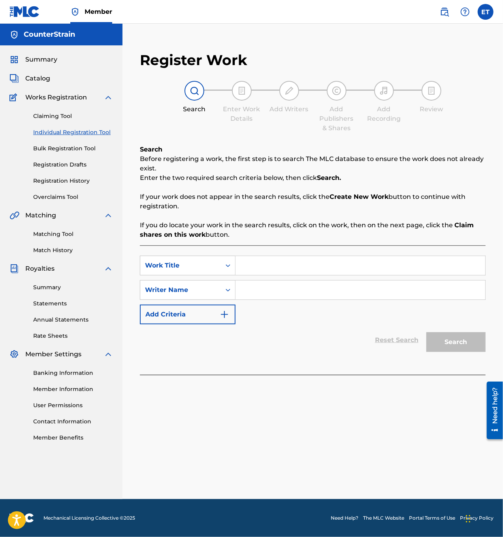
click at [277, 264] on input "Search Form" at bounding box center [360, 265] width 250 height 19
paste input "Smüv Jasz"
type input "Smüv Jasz"
click at [278, 294] on input "Search Form" at bounding box center [360, 290] width 250 height 19
type input "[PERSON_NAME]"
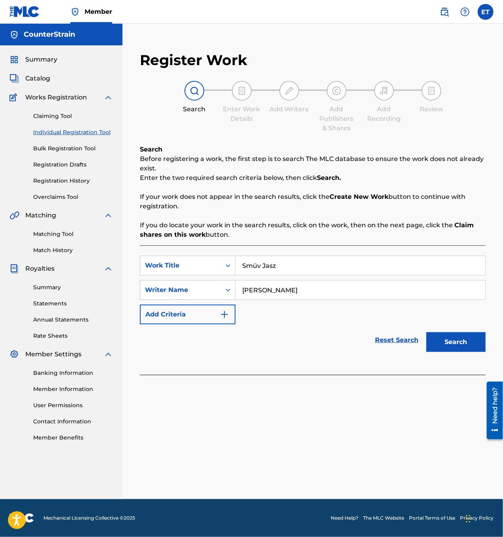
click at [457, 349] on button "Search" at bounding box center [455, 343] width 59 height 20
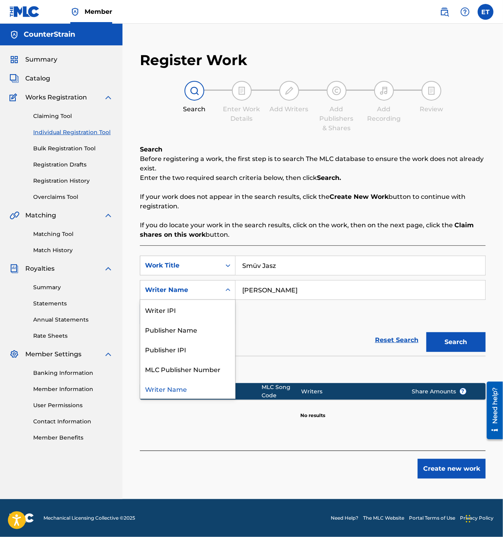
click at [211, 290] on div "Writer Name" at bounding box center [180, 290] width 71 height 9
click at [194, 323] on div "Publisher Name" at bounding box center [187, 330] width 95 height 20
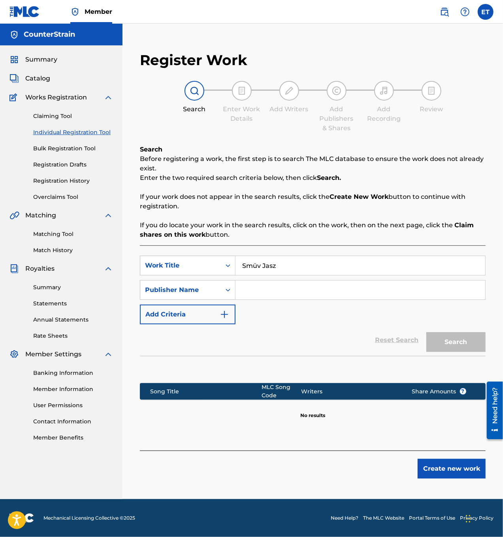
click at [284, 291] on input "Search Form" at bounding box center [360, 290] width 250 height 19
type input "counterstrain"
click at [445, 344] on button "Search" at bounding box center [455, 343] width 59 height 20
click at [447, 464] on button "Create new work" at bounding box center [451, 469] width 68 height 20
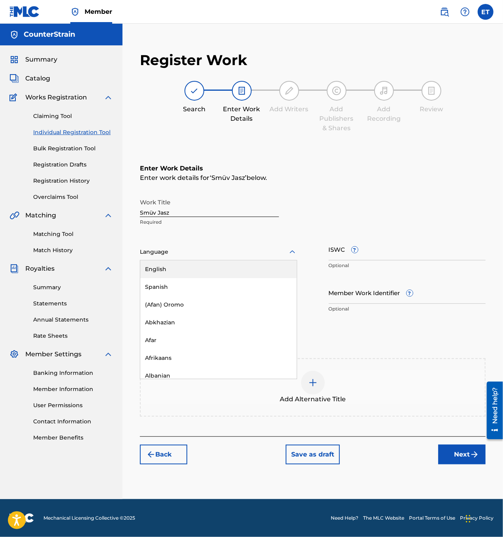
click at [191, 254] on div at bounding box center [218, 252] width 157 height 10
drag, startPoint x: 199, startPoint y: 269, endPoint x: 222, endPoint y: 265, distance: 23.7
click at [222, 265] on div "English" at bounding box center [218, 270] width 156 height 18
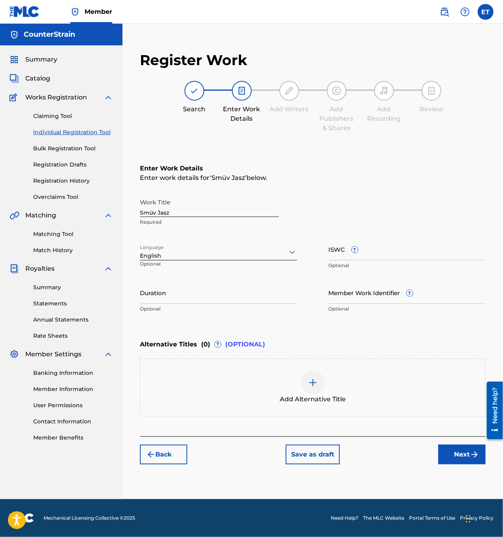
click at [225, 248] on div at bounding box center [218, 252] width 157 height 10
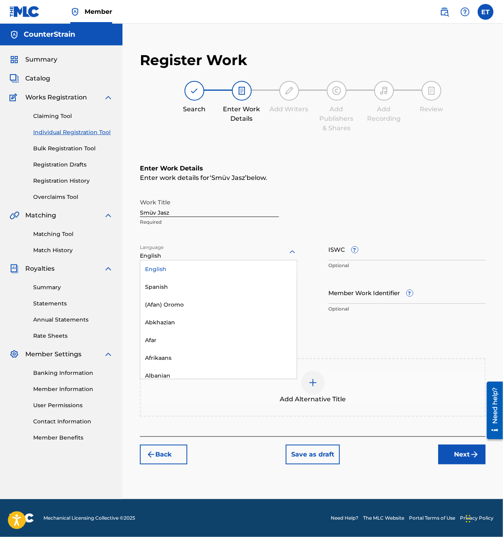
click at [229, 236] on div "Work Title Smüv Jasz Required Language option English, selected. 153 results av…" at bounding box center [313, 256] width 346 height 122
click at [231, 257] on div at bounding box center [218, 252] width 157 height 10
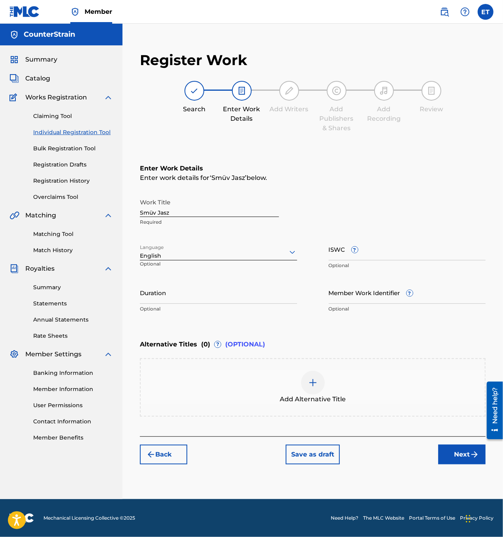
click at [262, 237] on div "Work Title Smüv Jasz Required Language English Optional ISWC ? Optional Duratio…" at bounding box center [313, 256] width 346 height 122
click at [196, 297] on input "Duration" at bounding box center [218, 293] width 157 height 23
click at [257, 299] on input "Duration" at bounding box center [218, 293] width 157 height 23
type input "05:10"
click at [458, 455] on button "Next" at bounding box center [461, 455] width 47 height 20
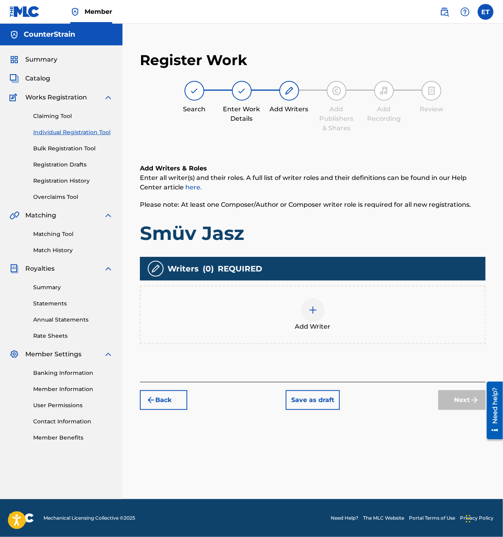
click at [314, 308] on img at bounding box center [312, 310] width 9 height 9
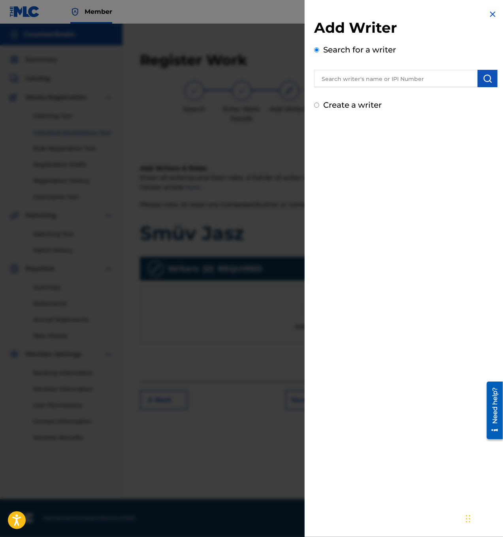
click at [317, 107] on input "Create a writer" at bounding box center [316, 105] width 5 height 5
radio input "false"
radio input "true"
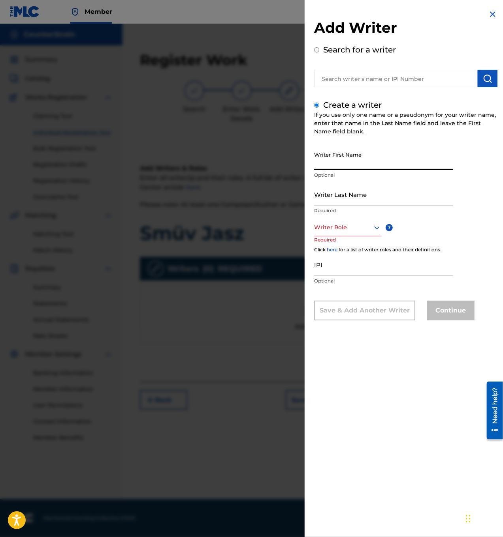
click at [344, 162] on input "Writer First Name" at bounding box center [383, 159] width 139 height 23
drag, startPoint x: 350, startPoint y: 169, endPoint x: 308, endPoint y: 160, distance: 42.8
click at [308, 160] on div "Add Writer Search for a writer Create a writer If you use only one name or a ps…" at bounding box center [405, 171] width 202 height 342
type input "[PERSON_NAME]"
click at [362, 197] on input "Writer Last Name" at bounding box center [383, 194] width 139 height 23
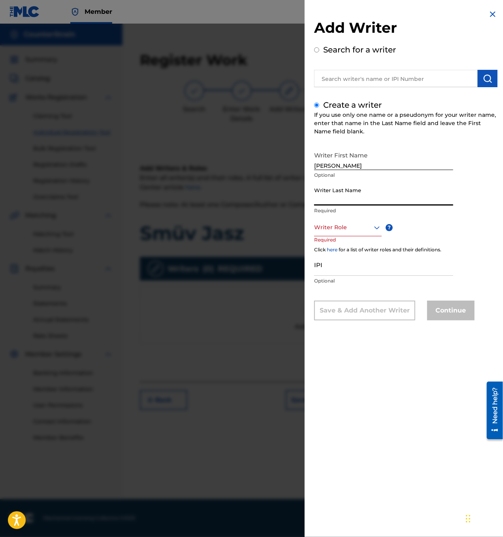
type input "Trout"
click at [353, 164] on input "[PERSON_NAME]" at bounding box center [383, 159] width 139 height 23
drag, startPoint x: 353, startPoint y: 164, endPoint x: 304, endPoint y: 165, distance: 49.0
click at [304, 165] on div "Add Writer Search for a writer Create a writer If you use only one name or a ps…" at bounding box center [251, 281] width 503 height 514
type input "[PERSON_NAME]"
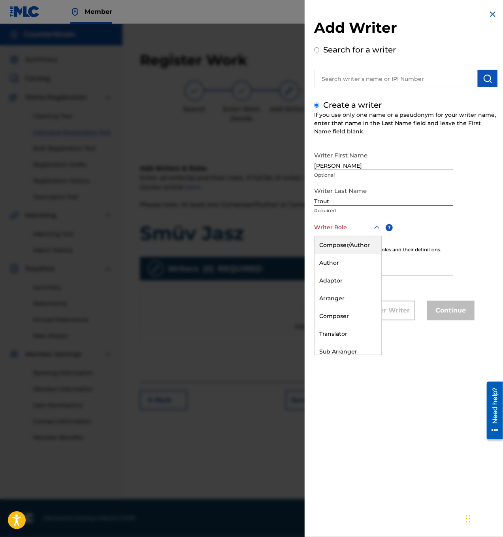
click at [345, 229] on div at bounding box center [348, 228] width 68 height 10
click at [354, 250] on div "Composer/Author" at bounding box center [347, 246] width 67 height 18
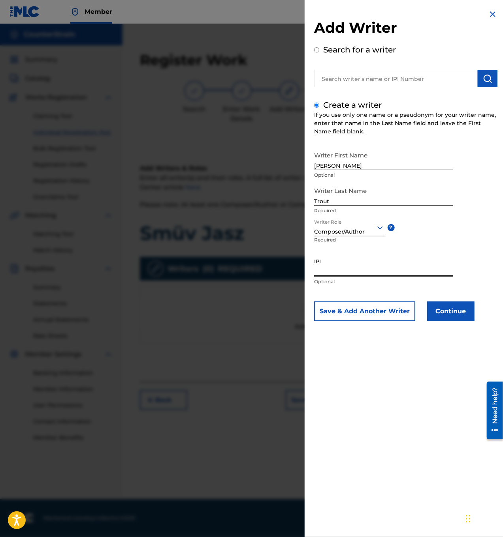
click at [337, 273] on input "IPI" at bounding box center [383, 265] width 139 height 23
click at [353, 271] on input "IPI" at bounding box center [383, 265] width 139 height 23
paste input "1305516778"
type input "1305516778"
click at [451, 311] on button "Continue" at bounding box center [450, 312] width 47 height 20
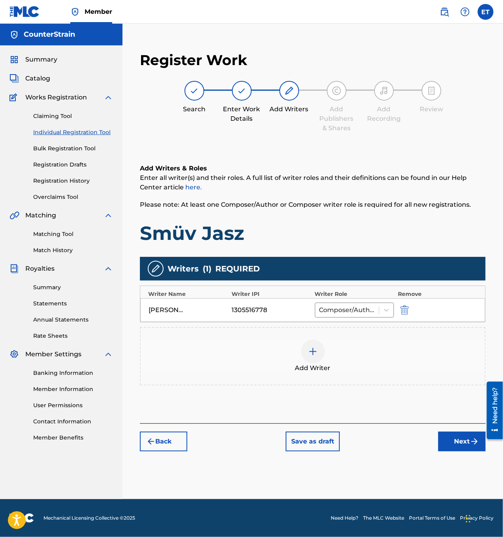
click at [154, 308] on div "[PERSON_NAME]" at bounding box center [166, 310] width 36 height 9
click at [452, 438] on button "Next" at bounding box center [461, 442] width 47 height 20
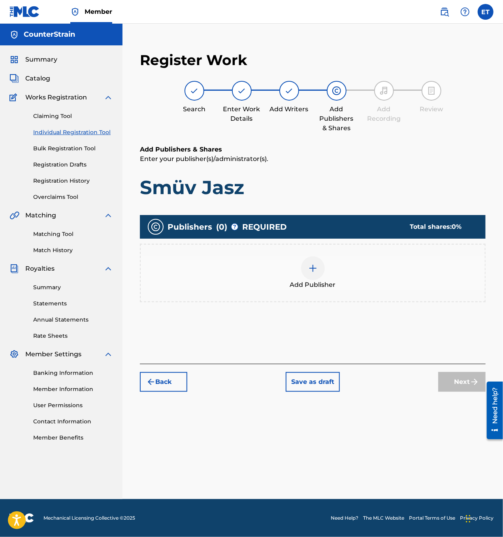
click at [314, 267] on img at bounding box center [312, 268] width 9 height 9
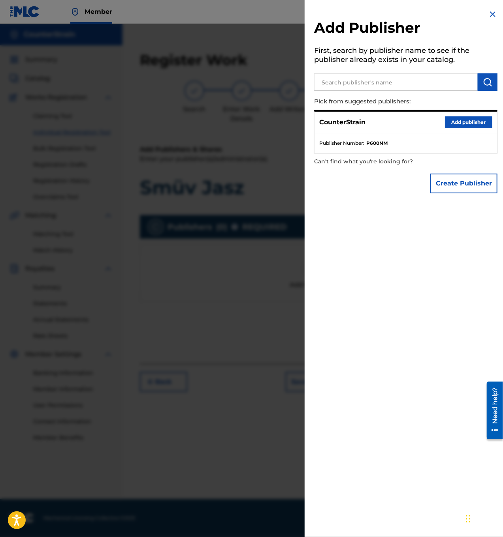
click at [451, 121] on button "Add publisher" at bounding box center [468, 122] width 47 height 12
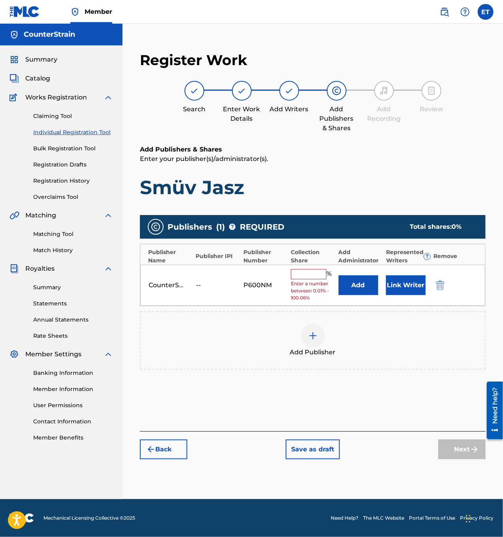
click at [311, 275] on input "text" at bounding box center [309, 274] width 36 height 10
type input "100"
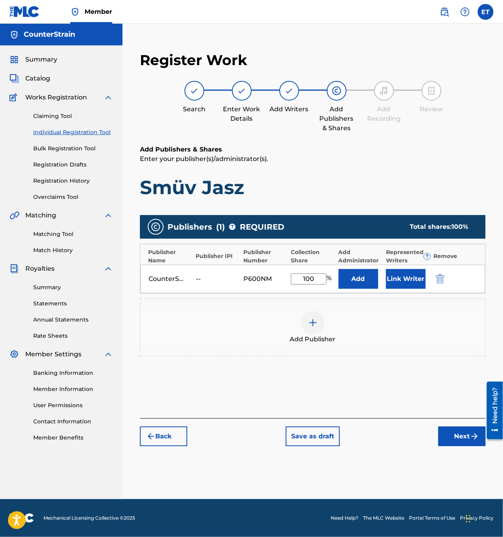
click at [318, 278] on input "100" at bounding box center [309, 279] width 36 height 11
click at [367, 325] on div "Add Publisher" at bounding box center [313, 327] width 344 height 33
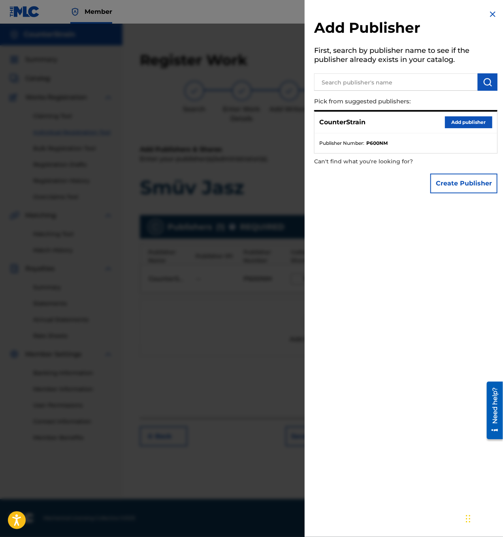
click at [488, 13] on img at bounding box center [492, 13] width 9 height 9
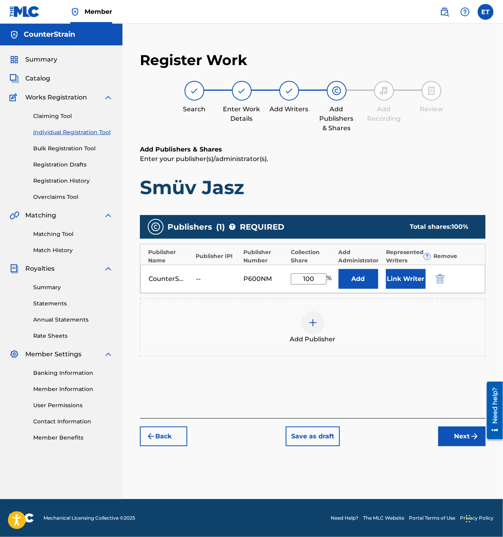
click at [398, 275] on button "Link Writer" at bounding box center [405, 279] width 39 height 20
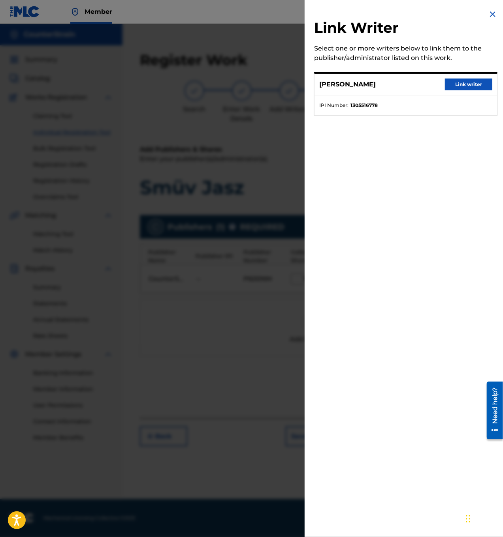
click at [456, 86] on button "Link writer" at bounding box center [468, 85] width 47 height 12
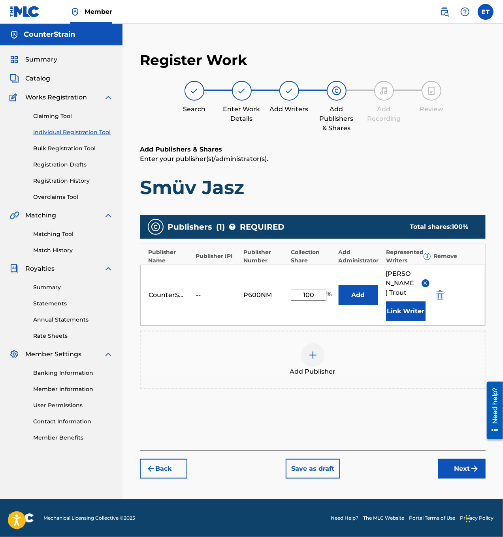
click at [466, 462] on button "Next" at bounding box center [461, 469] width 47 height 20
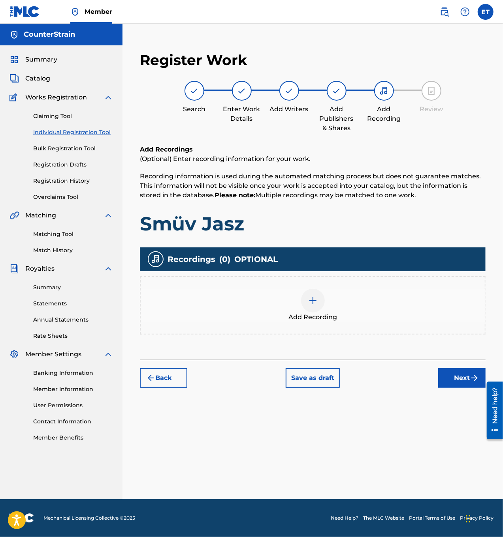
click at [317, 305] on div at bounding box center [313, 301] width 24 height 24
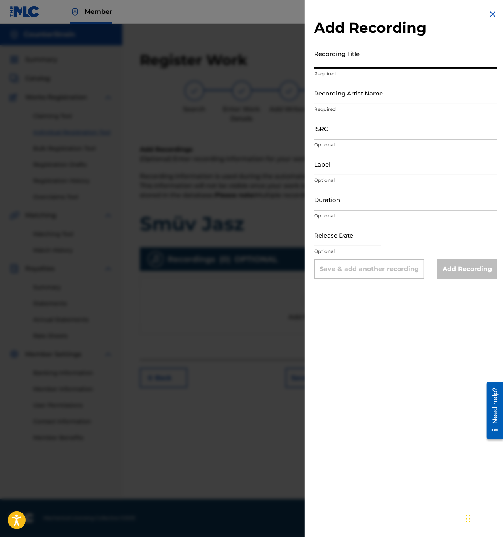
click at [359, 55] on input "Recording Title" at bounding box center [405, 57] width 183 height 23
click at [385, 62] on input "Recording Title" at bounding box center [405, 57] width 183 height 23
paste input "Smüv Jasz"
type input "Smüv Jasz"
click at [397, 97] on input "Recording Artist Name" at bounding box center [405, 93] width 183 height 23
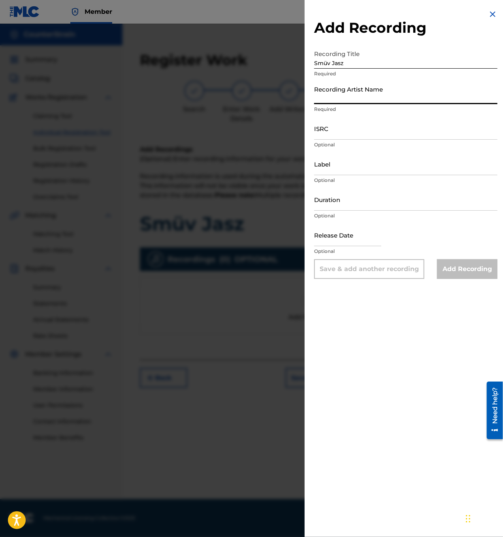
type input "CounterStrain"
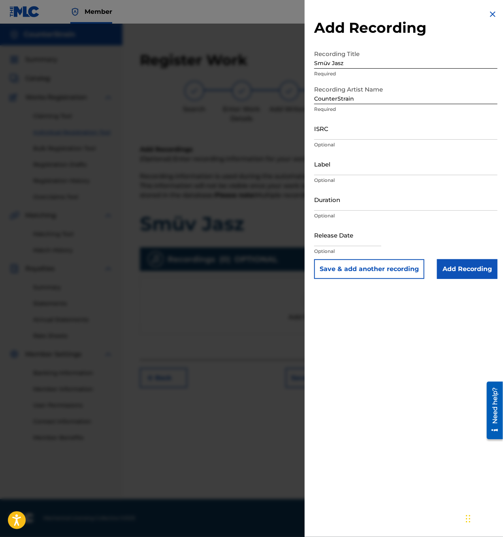
click at [369, 135] on input "ISRC" at bounding box center [405, 128] width 183 height 23
paste input "usdy42556298"
type input "usdy42556298"
click at [345, 169] on input "Label" at bounding box center [405, 164] width 183 height 23
type input "THC Syndicate"
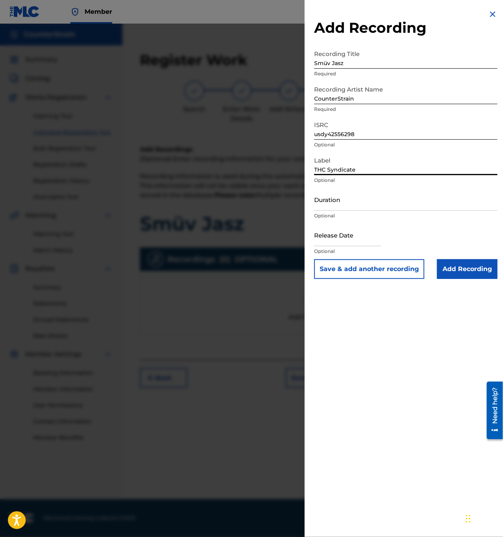
drag, startPoint x: 361, startPoint y: 173, endPoint x: 300, endPoint y: 165, distance: 60.8
click at [300, 165] on div "Add Recording Recording Title Smüv Jasz Required Recording Artist Name CounterS…" at bounding box center [251, 281] width 503 height 514
click at [355, 202] on input "Duration" at bounding box center [405, 199] width 183 height 23
type input "05:10"
click at [376, 240] on input "text" at bounding box center [347, 235] width 67 height 23
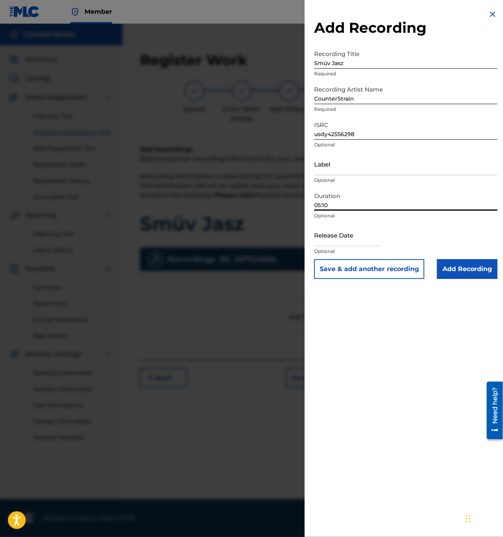
select select "7"
select select "2025"
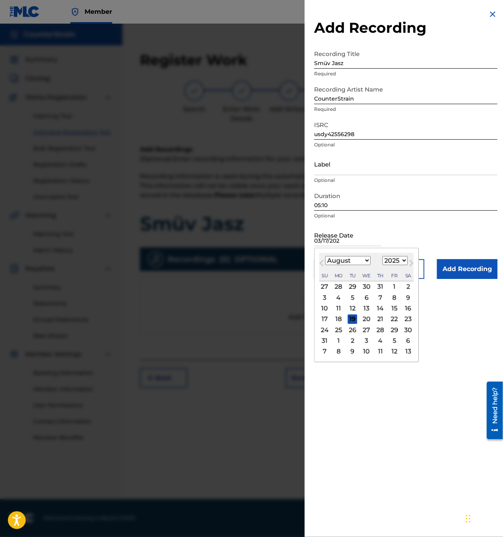
type input "[DATE]"
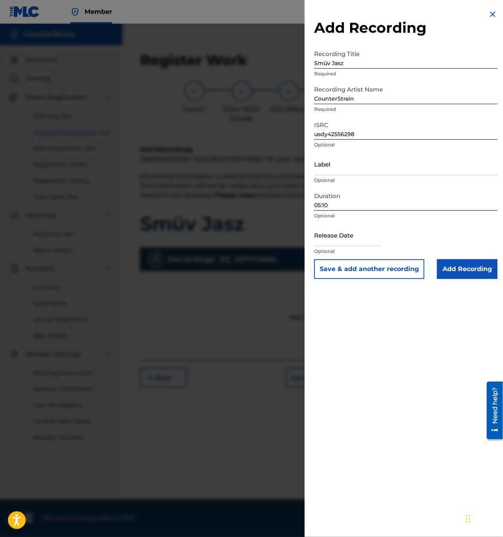
select select "7"
select select "2025"
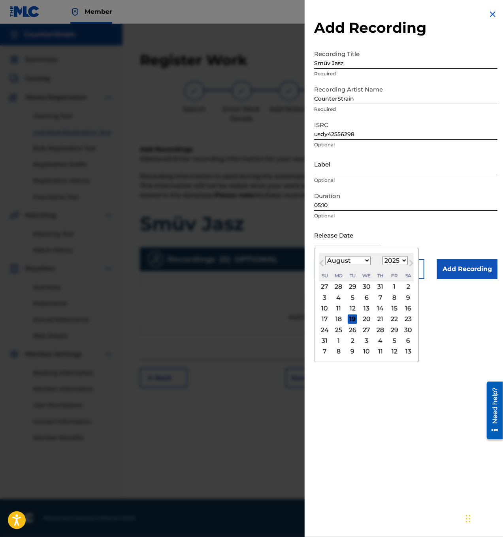
click at [360, 243] on input "text" at bounding box center [347, 235] width 67 height 23
click at [321, 261] on button "Previous Month" at bounding box center [321, 265] width 13 height 13
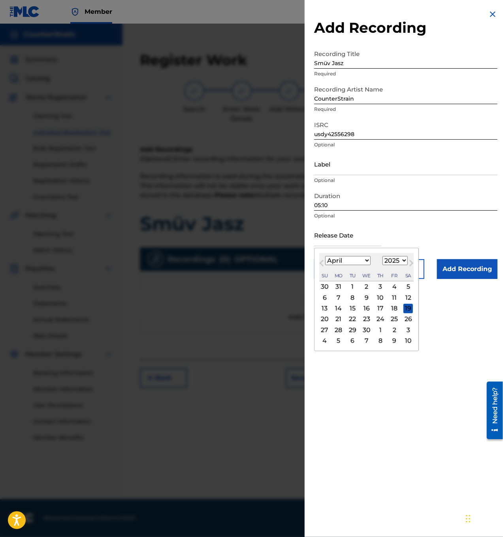
click at [321, 261] on button "Previous Month" at bounding box center [321, 265] width 13 height 13
select select "2"
click at [338, 316] on div "17" at bounding box center [338, 319] width 9 height 9
type input "[DATE]"
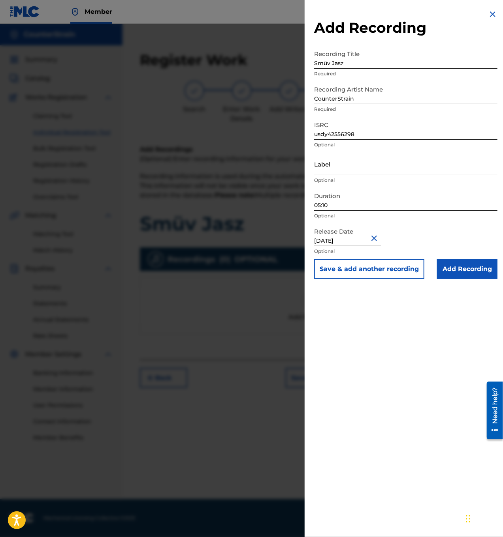
click at [388, 323] on div "Add Recording Recording Title Smüv Jasz Required Recording Artist Name CounterS…" at bounding box center [405, 268] width 202 height 537
click at [465, 271] on input "Add Recording" at bounding box center [467, 269] width 60 height 20
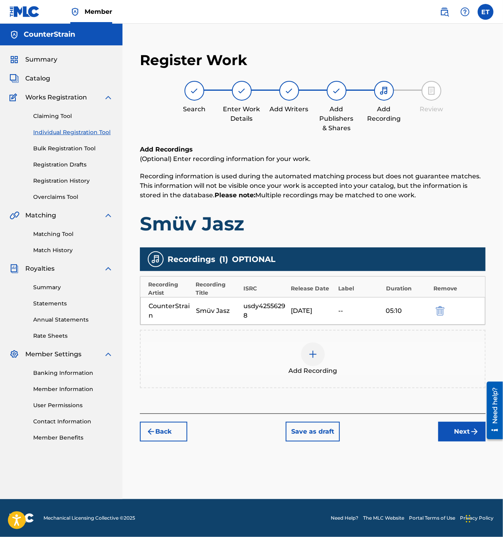
click at [459, 436] on button "Next" at bounding box center [461, 432] width 47 height 20
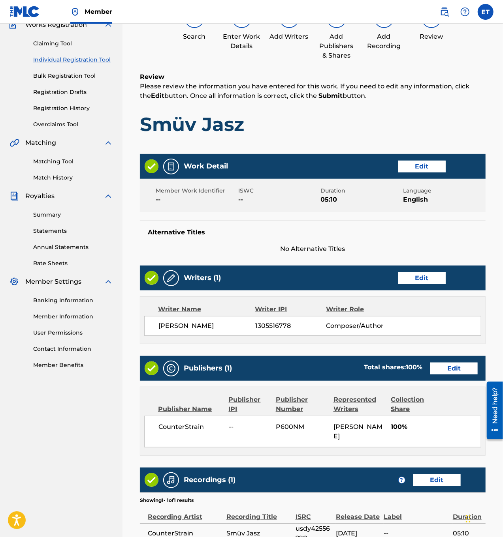
scroll to position [154, 0]
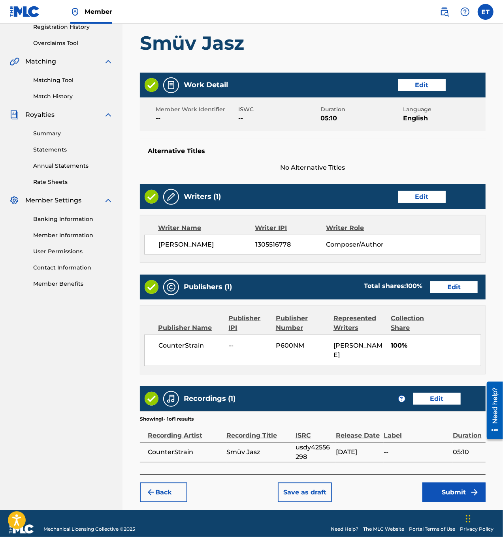
click at [459, 483] on button "Submit" at bounding box center [453, 493] width 63 height 20
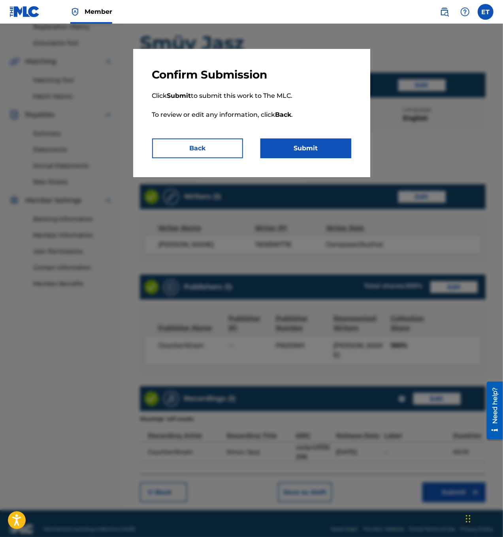
click at [293, 145] on button "Submit" at bounding box center [305, 149] width 91 height 20
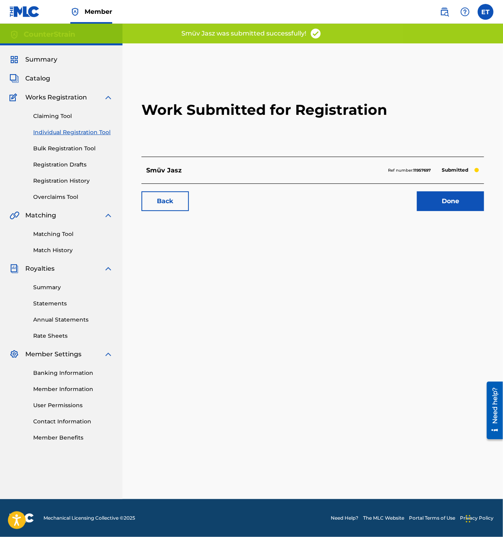
click at [449, 202] on link "Done" at bounding box center [450, 202] width 67 height 20
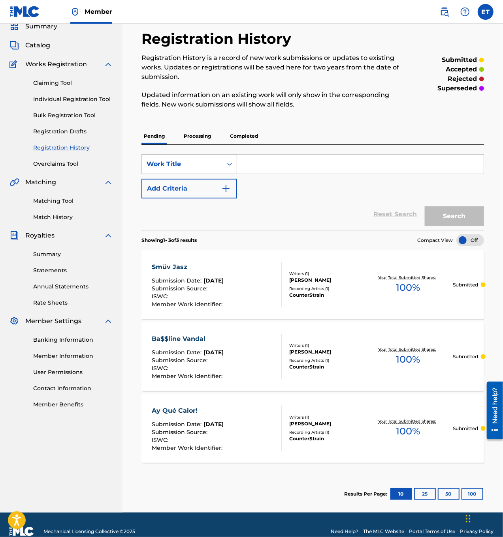
scroll to position [46, 0]
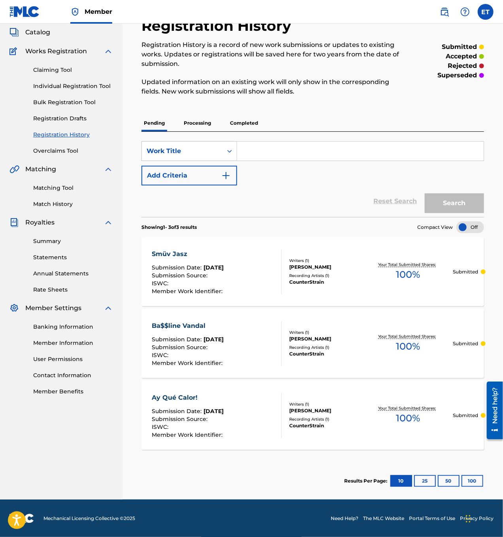
click at [63, 86] on link "Individual Registration Tool" at bounding box center [73, 86] width 80 height 8
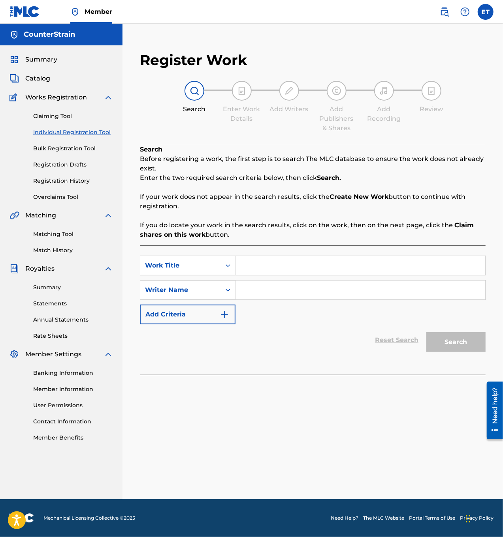
click at [364, 268] on input "Search Form" at bounding box center [360, 265] width 250 height 19
click at [318, 268] on input "Search Form" at bounding box center [360, 265] width 250 height 19
paste input "Soul Lock"
type input "Soul Lock"
click at [229, 288] on icon "Search Form" at bounding box center [228, 290] width 8 height 8
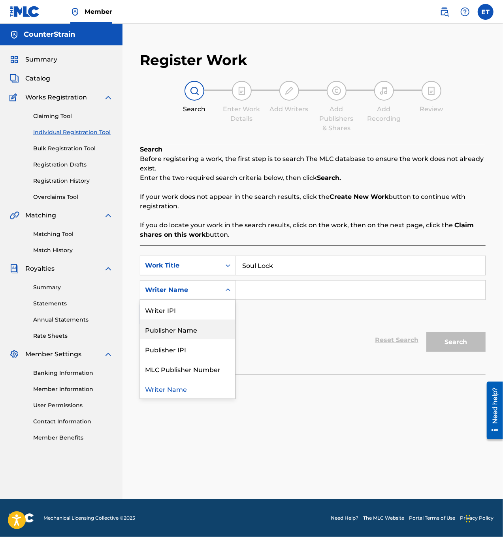
click at [214, 327] on div "Publisher Name" at bounding box center [187, 330] width 95 height 20
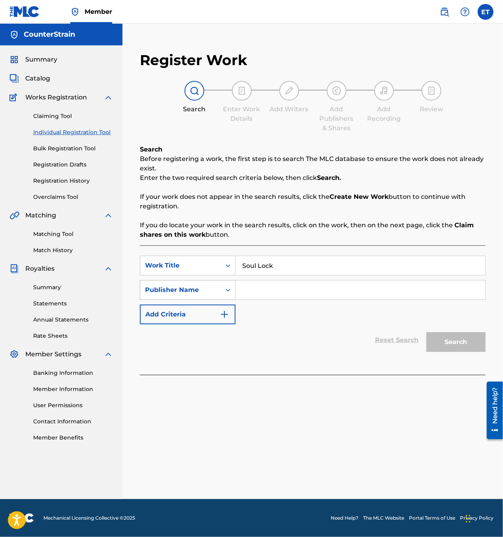
click at [225, 294] on div "Search Form" at bounding box center [228, 290] width 14 height 14
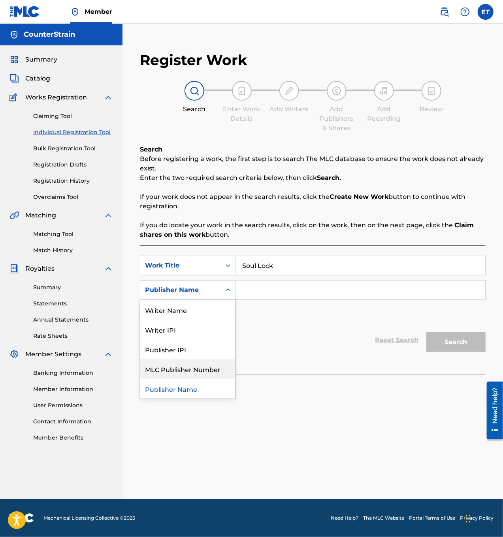
click at [205, 367] on div "MLC Publisher Number" at bounding box center [187, 369] width 95 height 20
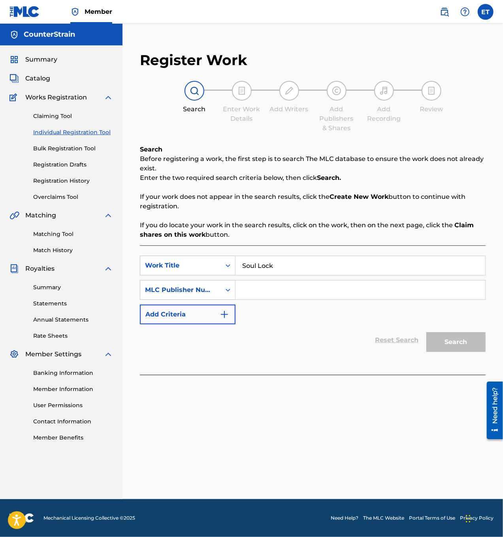
click at [258, 289] on input "Search Form" at bounding box center [360, 290] width 250 height 19
type input "counterstrain"
click at [440, 336] on button "Search" at bounding box center [455, 343] width 59 height 20
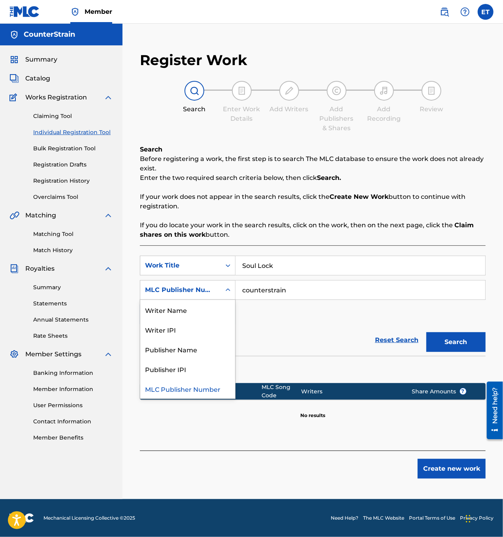
click at [223, 291] on div "Search Form" at bounding box center [228, 290] width 14 height 14
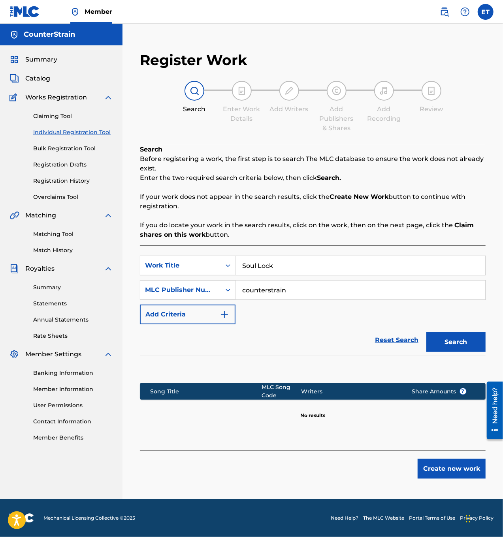
click at [223, 291] on div "Search Form" at bounding box center [228, 290] width 14 height 14
click at [457, 468] on button "Create new work" at bounding box center [451, 469] width 68 height 20
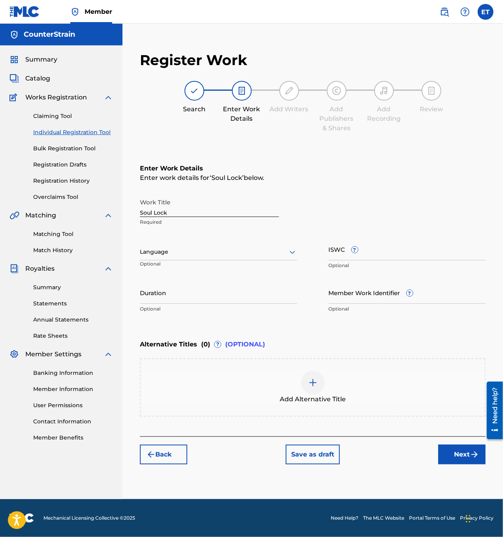
click at [240, 247] on div "Language" at bounding box center [218, 252] width 157 height 17
click at [218, 274] on div "English" at bounding box center [218, 270] width 156 height 18
click at [177, 294] on input "Duration" at bounding box center [218, 293] width 157 height 23
click at [195, 301] on input "Duration" at bounding box center [218, 293] width 157 height 23
type input "06:04"
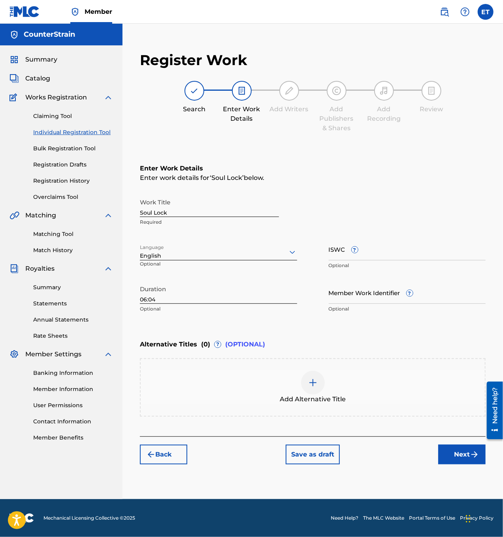
click at [479, 457] on img "submit" at bounding box center [474, 454] width 9 height 9
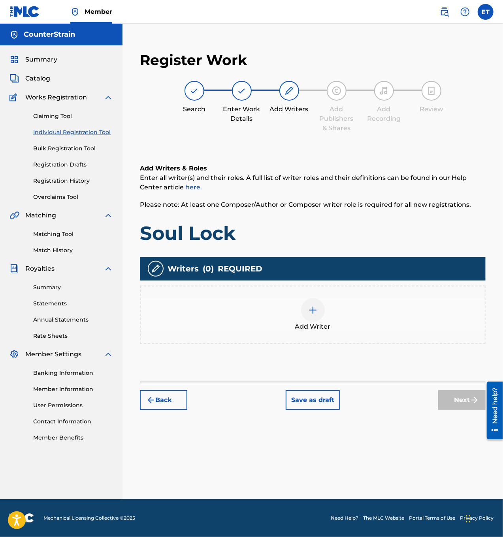
click at [312, 311] on img at bounding box center [312, 310] width 9 height 9
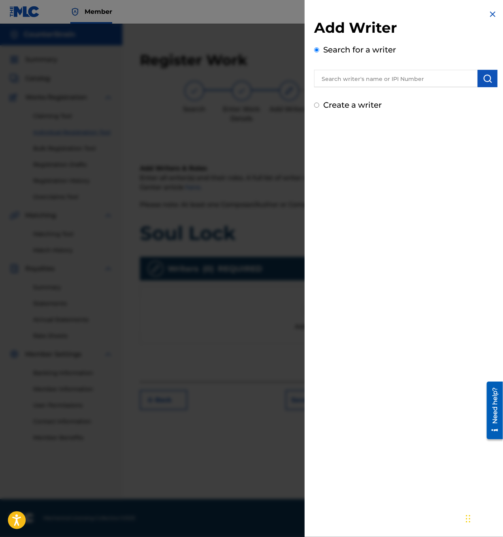
click at [347, 77] on input "text" at bounding box center [395, 78] width 163 height 17
click at [316, 107] on input "Create a writer" at bounding box center [316, 105] width 5 height 5
radio input "false"
radio input "true"
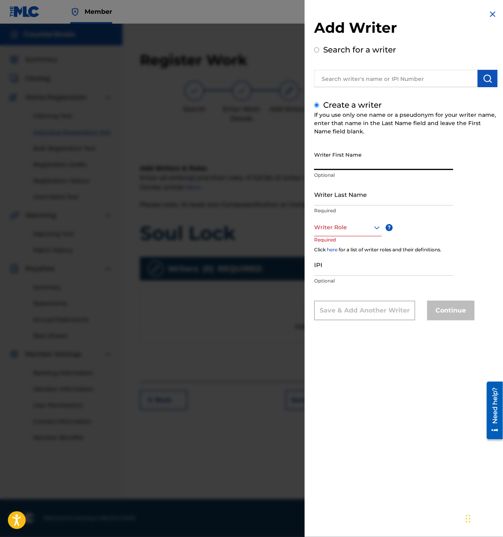
click at [351, 157] on input "Writer First Name" at bounding box center [383, 159] width 139 height 23
type input "[PERSON_NAME]"
type input "trout"
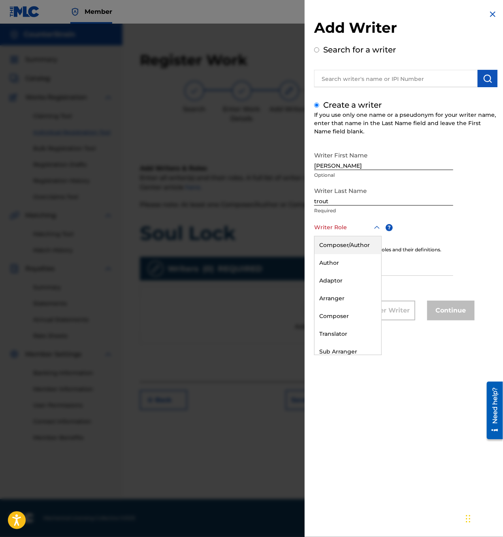
click at [350, 229] on div at bounding box center [348, 228] width 68 height 10
click at [350, 320] on div "Composer" at bounding box center [347, 317] width 67 height 18
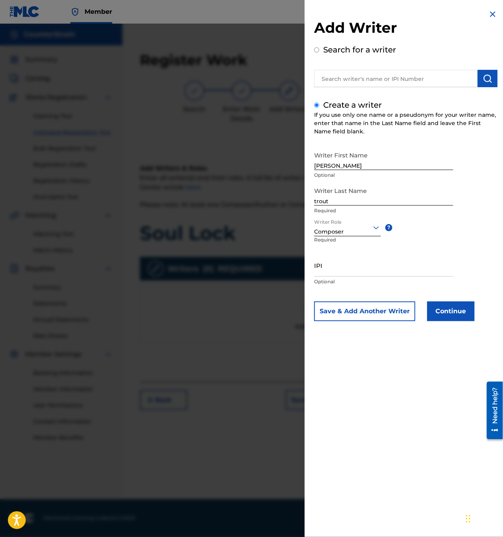
click at [377, 276] on input "IPI" at bounding box center [383, 265] width 139 height 23
paste input "1305516778"
type input "1305516778"
click at [443, 317] on button "Continue" at bounding box center [450, 312] width 47 height 20
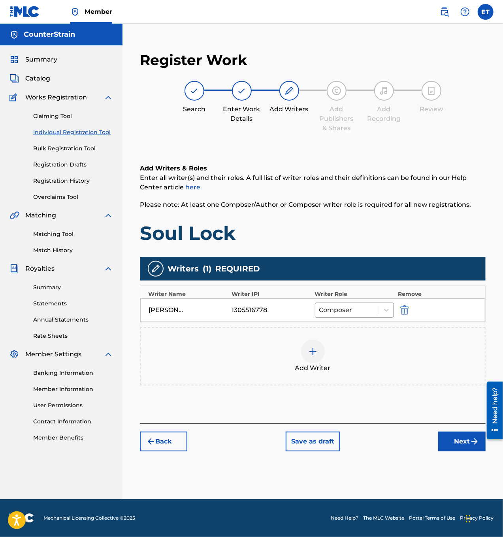
click at [472, 444] on img "submit" at bounding box center [474, 441] width 9 height 9
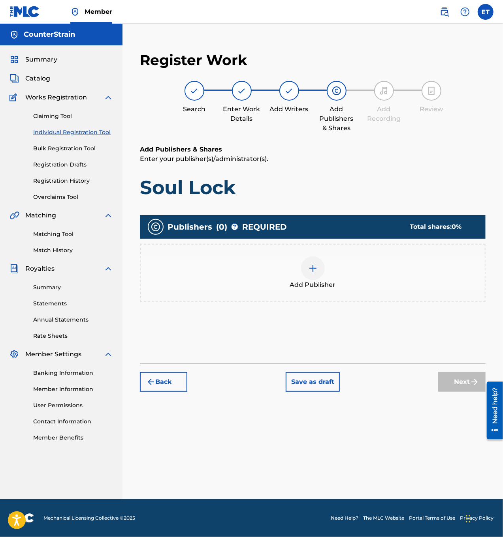
click at [314, 269] on img at bounding box center [312, 268] width 9 height 9
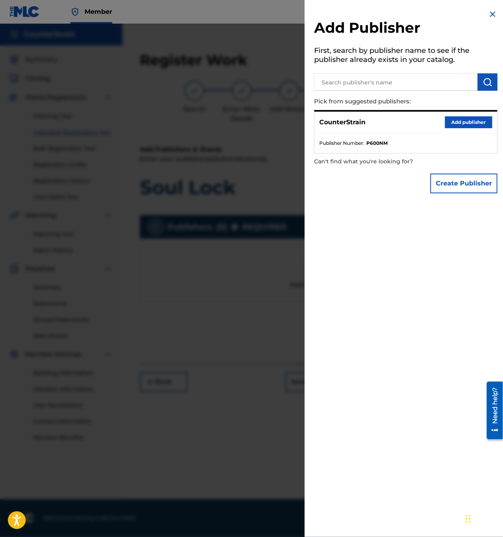
click at [452, 118] on button "Add publisher" at bounding box center [468, 122] width 47 height 12
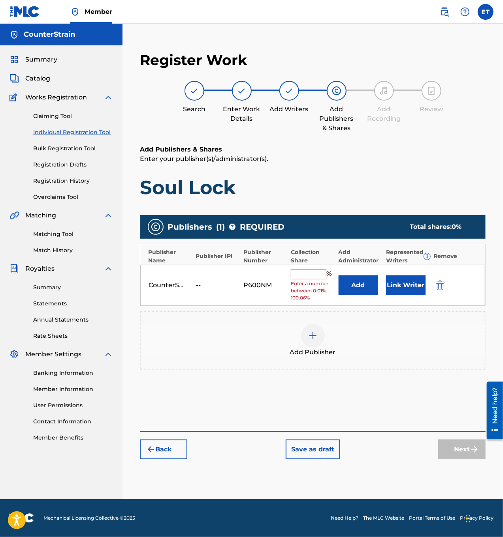
click at [320, 275] on input "text" at bounding box center [309, 274] width 36 height 10
click at [367, 372] on div "Publishers ( 1 ) ? REQUIRED Total shares: 0 % Publisher Name Publisher IPI Publ…" at bounding box center [313, 296] width 346 height 163
drag, startPoint x: 291, startPoint y: 296, endPoint x: 306, endPoint y: 299, distance: 15.3
click at [306, 299] on span "Enter a number between 0.01% - 100.06%" at bounding box center [312, 290] width 43 height 21
copy span "100.06"
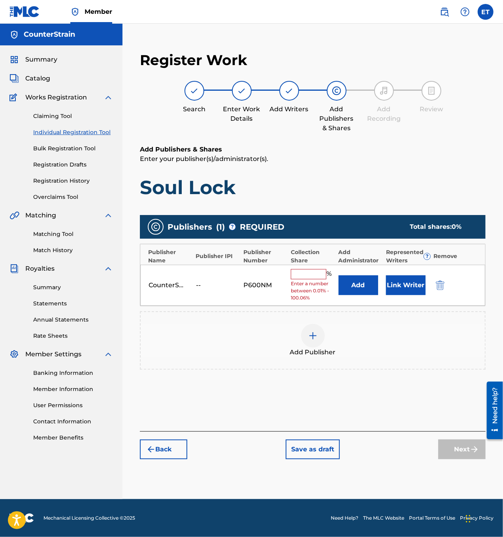
click at [310, 275] on input "text" at bounding box center [309, 274] width 36 height 10
paste input "100.06"
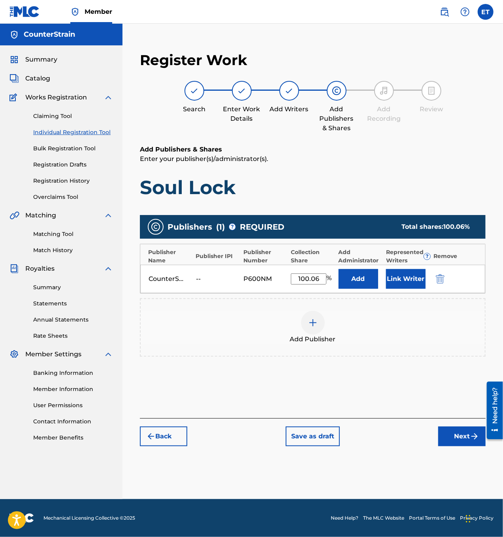
type input "100.06"
click at [365, 340] on div "Add Publisher" at bounding box center [313, 327] width 344 height 33
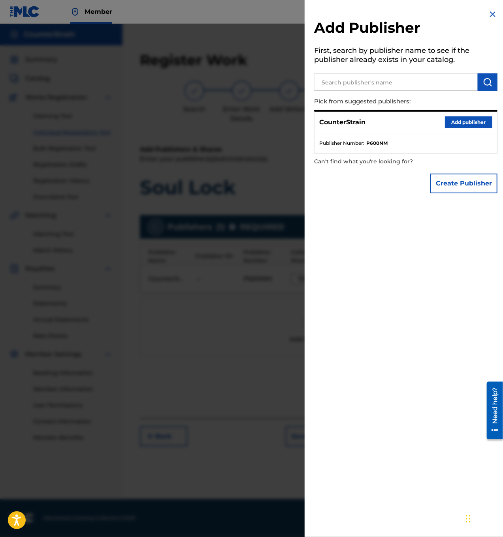
click at [488, 14] on img at bounding box center [492, 13] width 9 height 9
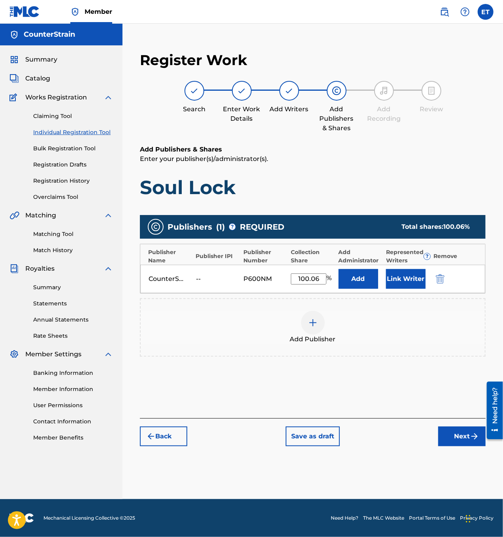
drag, startPoint x: 359, startPoint y: 280, endPoint x: 387, endPoint y: 248, distance: 42.8
click at [387, 248] on div "Represented Writers ?" at bounding box center [407, 256] width 43 height 17
click at [393, 278] on button "Link Writer" at bounding box center [405, 279] width 39 height 20
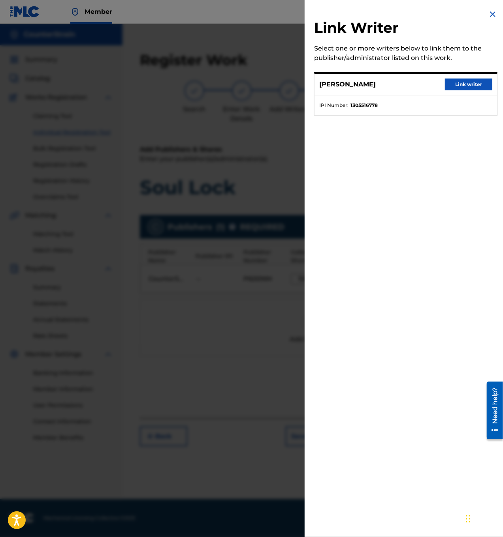
click at [451, 80] on button "Link writer" at bounding box center [468, 85] width 47 height 12
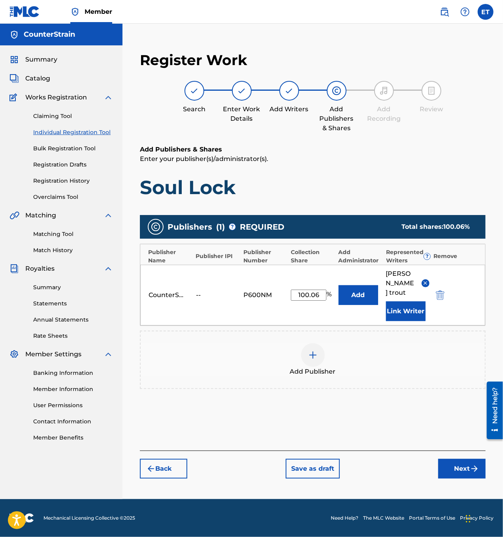
click at [464, 459] on button "Next" at bounding box center [461, 469] width 47 height 20
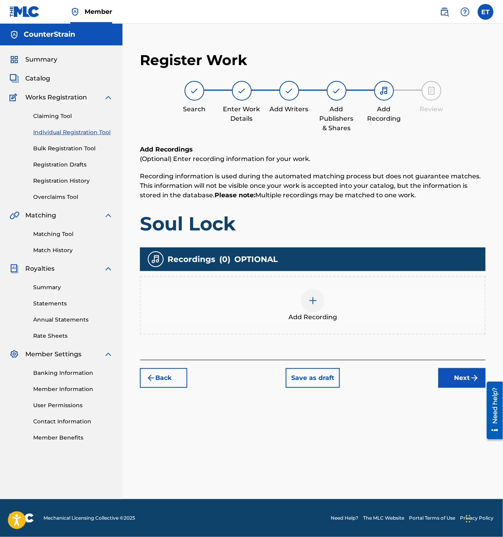
click at [306, 299] on div at bounding box center [313, 301] width 24 height 24
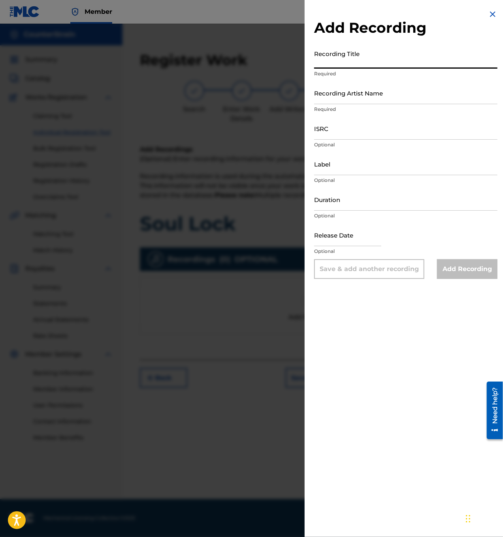
click at [329, 61] on input "Recording Title" at bounding box center [405, 57] width 183 height 23
type input "Soul Lock"
click at [414, 94] on input "Recording Artist Name" at bounding box center [405, 93] width 183 height 23
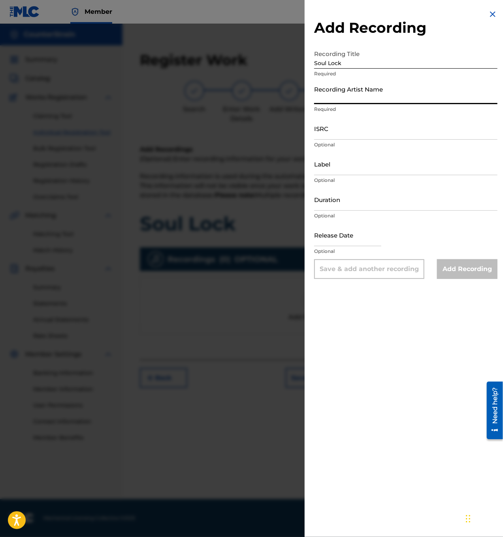
type input "CounterStrain"
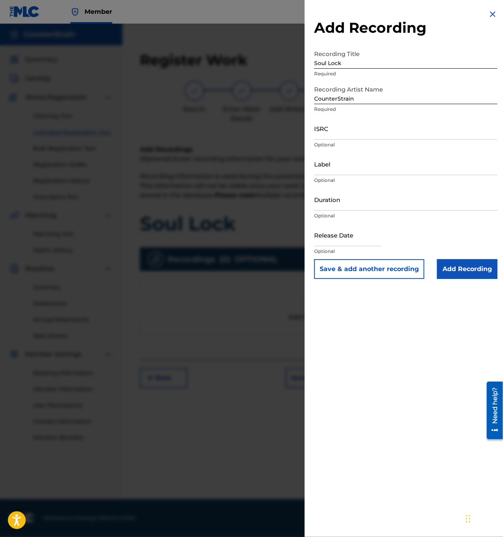
click at [364, 128] on input "ISRC" at bounding box center [405, 128] width 183 height 23
paste input "ushm22599639"
type input "ushm22599639"
click at [366, 170] on input "Label" at bounding box center [405, 164] width 183 height 23
type input "THC Syndicate"
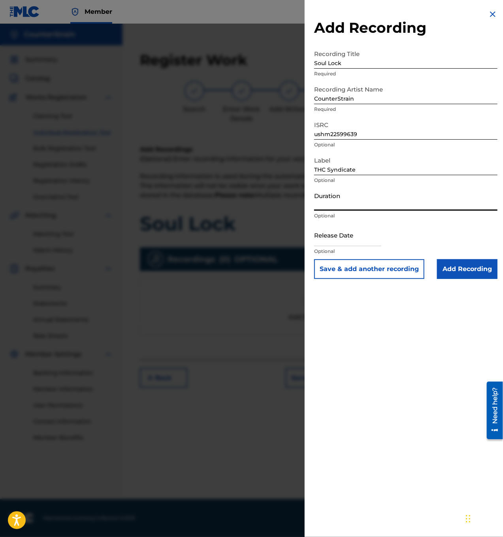
click at [359, 203] on input "Duration" at bounding box center [405, 199] width 183 height 23
type input "06:04"
select select "7"
select select "2025"
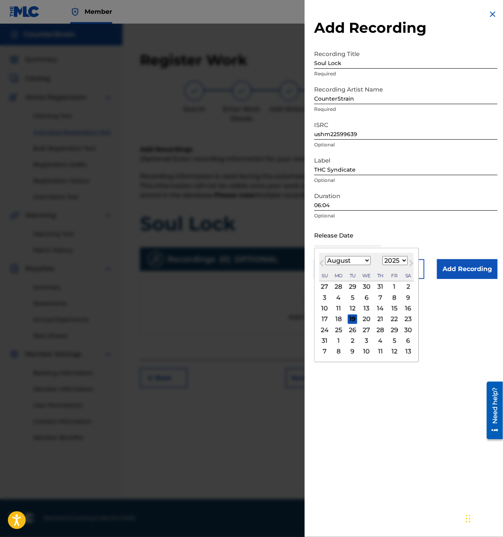
click at [355, 241] on input "text" at bounding box center [347, 235] width 67 height 23
type input "[DATE]"
click at [322, 263] on span "Previous Month" at bounding box center [322, 265] width 0 height 12
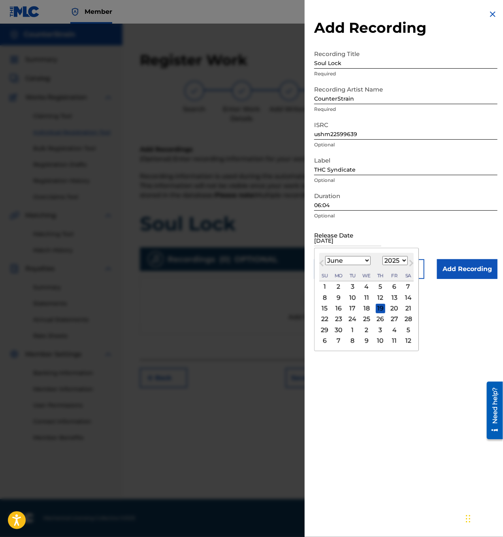
select select "4"
click at [362, 297] on div "7" at bounding box center [366, 297] width 9 height 9
type input "[DATE]"
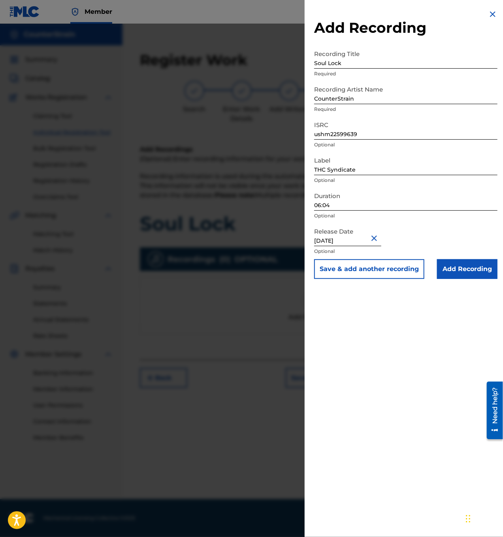
click at [391, 306] on div "Add Recording Recording Title Soul Lock Required Recording Artist Name CounterS…" at bounding box center [405, 268] width 202 height 537
click at [452, 271] on input "Add Recording" at bounding box center [467, 269] width 60 height 20
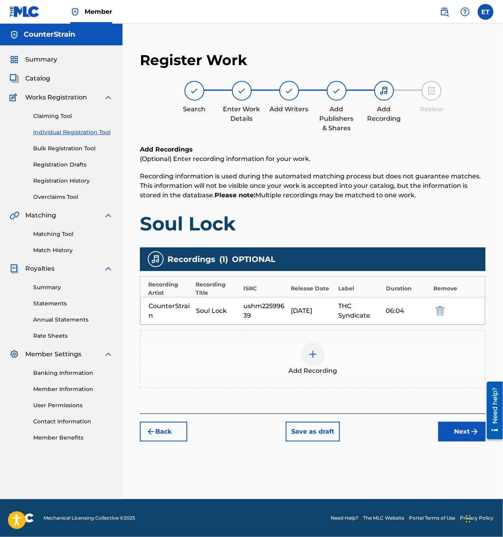
click at [457, 433] on button "Next" at bounding box center [461, 432] width 47 height 20
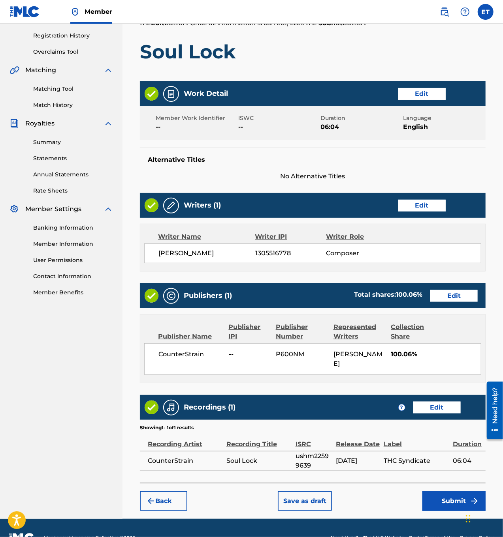
scroll to position [154, 0]
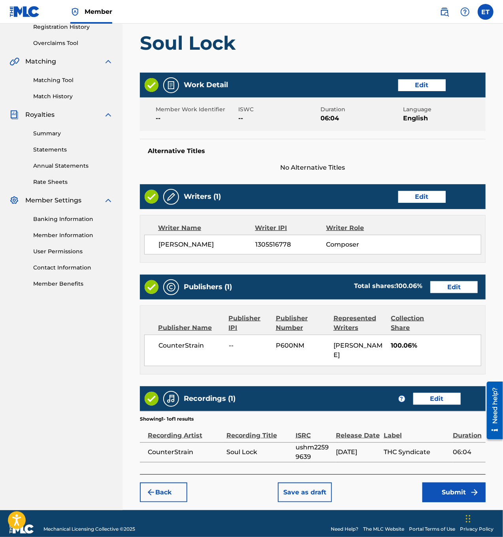
click at [455, 483] on button "Submit" at bounding box center [453, 493] width 63 height 20
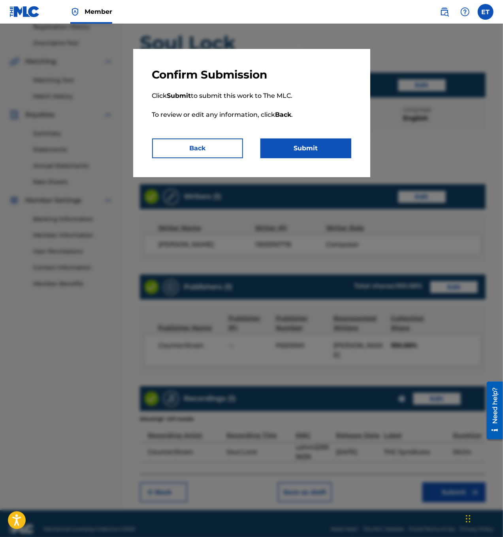
click at [289, 149] on button "Submit" at bounding box center [305, 149] width 91 height 20
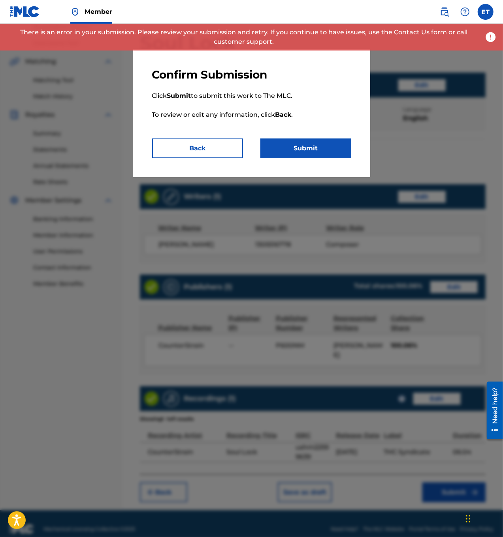
click at [490, 37] on img at bounding box center [491, 37] width 12 height 12
click at [208, 152] on button "Back" at bounding box center [197, 149] width 91 height 20
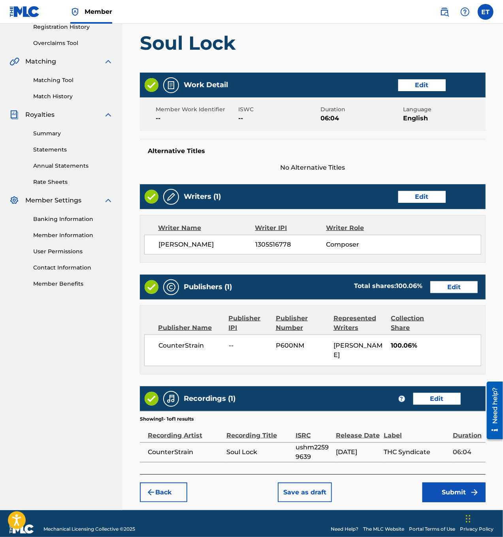
click at [455, 283] on button "Edit" at bounding box center [453, 288] width 47 height 12
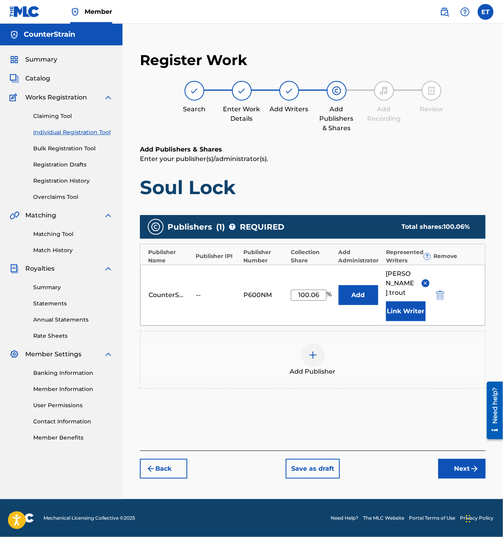
click at [314, 292] on input "100.06" at bounding box center [309, 295] width 36 height 11
type input "100"
click at [395, 363] on div "Add Publisher" at bounding box center [313, 360] width 344 height 33
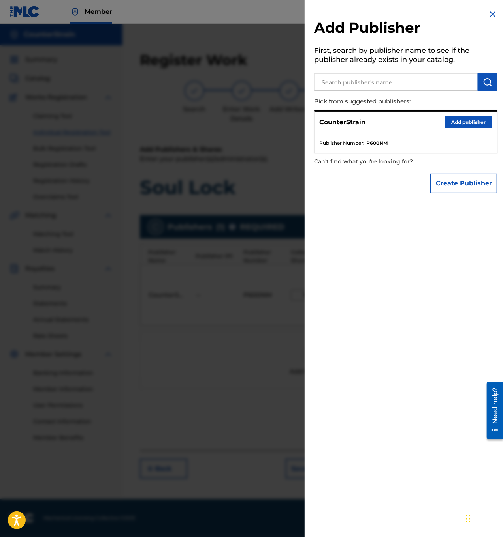
click at [464, 122] on button "Add publisher" at bounding box center [468, 122] width 47 height 12
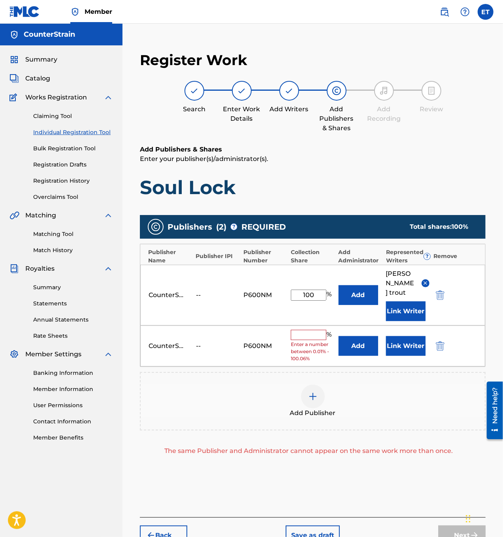
click at [442, 342] on img "submit" at bounding box center [440, 346] width 9 height 9
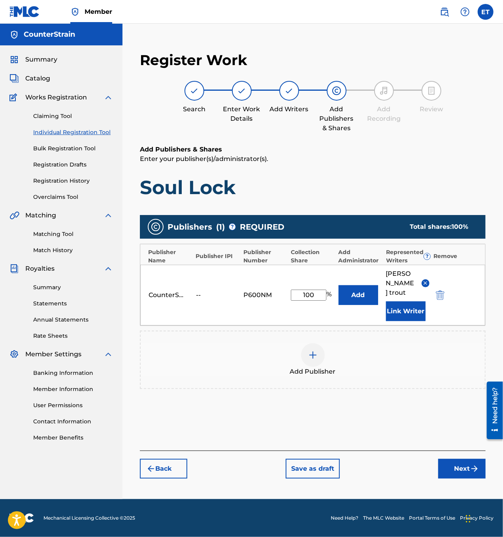
click at [468, 459] on button "Next" at bounding box center [461, 469] width 47 height 20
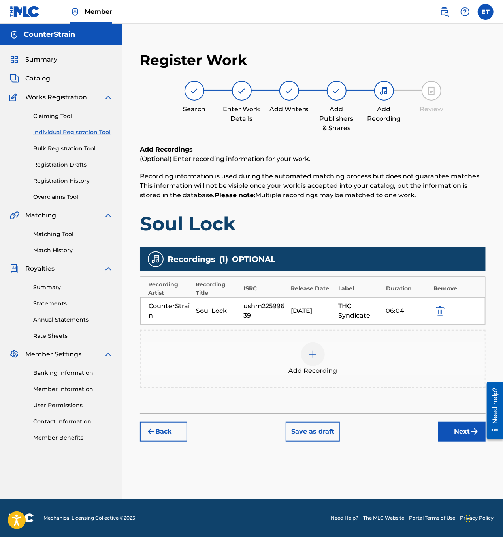
click at [383, 94] on img at bounding box center [383, 90] width 9 height 9
click at [461, 435] on button "Next" at bounding box center [461, 432] width 47 height 20
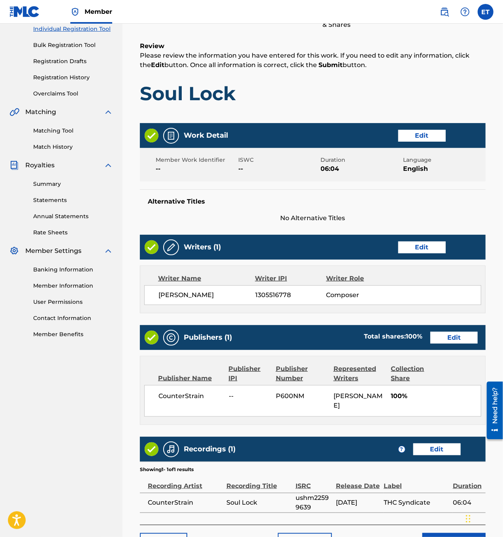
scroll to position [154, 0]
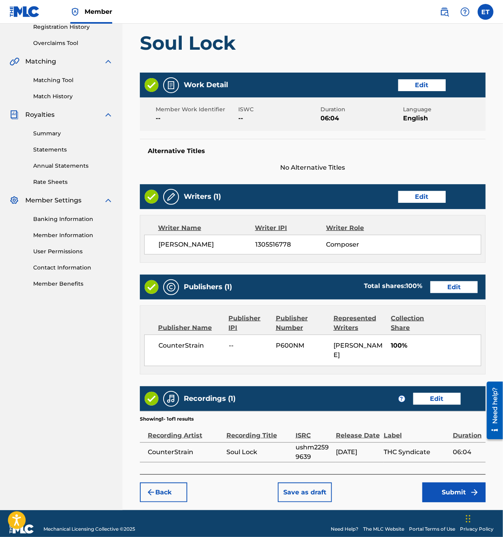
click at [441, 483] on button "Submit" at bounding box center [453, 493] width 63 height 20
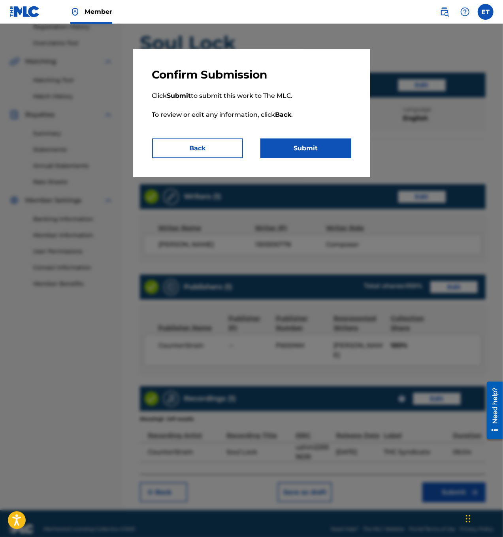
click at [296, 153] on button "Submit" at bounding box center [305, 149] width 91 height 20
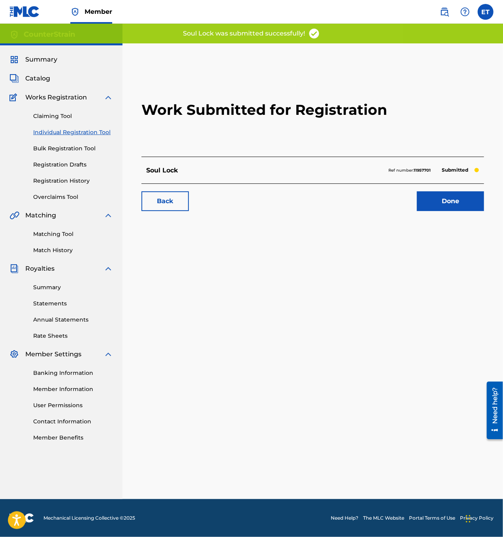
click at [442, 206] on link "Done" at bounding box center [450, 202] width 67 height 20
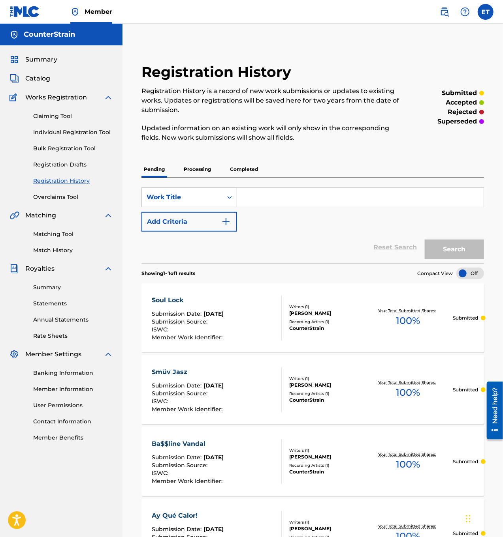
click at [272, 198] on input "Search Form" at bounding box center [360, 197] width 246 height 19
click at [71, 133] on link "Individual Registration Tool" at bounding box center [73, 132] width 80 height 8
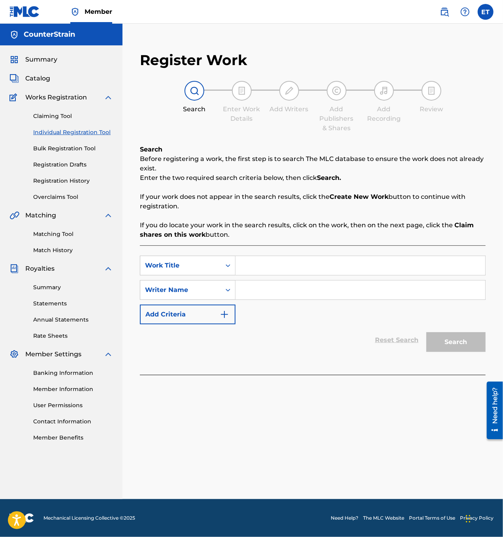
click at [267, 265] on input "Search Form" at bounding box center [360, 265] width 250 height 19
paste input "Toma Do Juke"
type input "Toma Do Juke"
click at [218, 291] on div "Writer Name" at bounding box center [180, 290] width 81 height 15
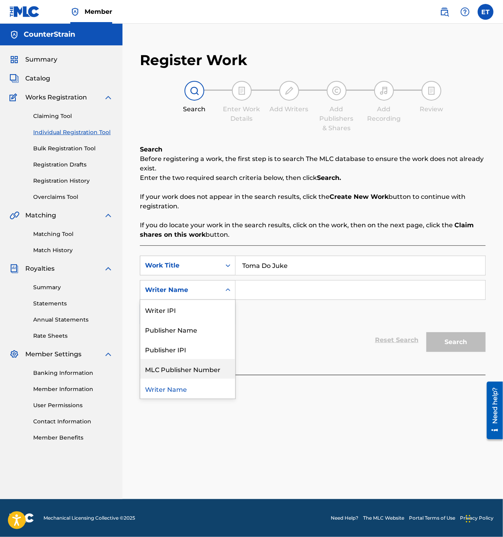
drag, startPoint x: 208, startPoint y: 374, endPoint x: 230, endPoint y: 314, distance: 64.3
click at [208, 374] on div "MLC Publisher Number" at bounding box center [187, 369] width 95 height 20
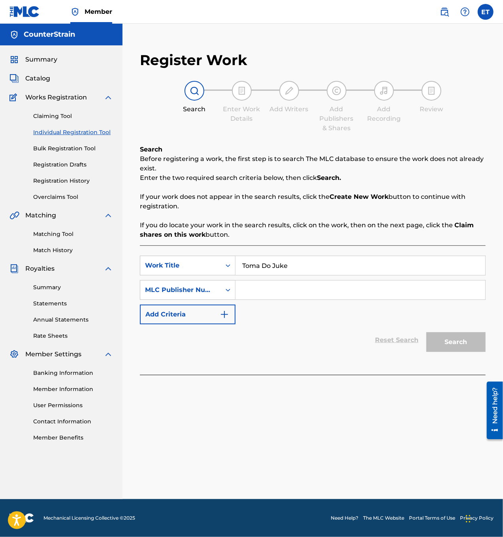
click at [257, 293] on input "Search Form" at bounding box center [360, 290] width 250 height 19
type input "counterstrain"
click at [462, 341] on button "Search" at bounding box center [455, 343] width 59 height 20
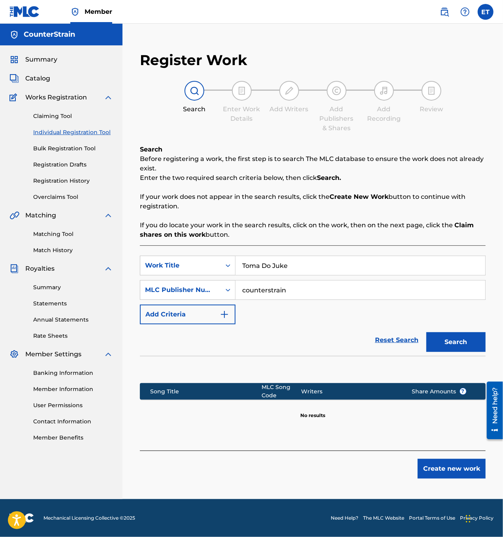
click at [448, 473] on button "Create new work" at bounding box center [451, 469] width 68 height 20
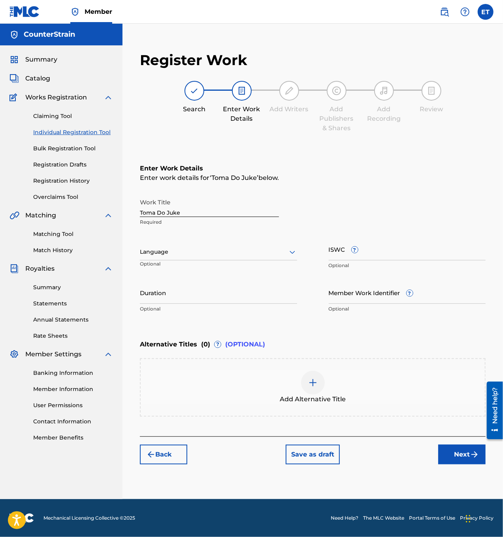
click at [193, 298] on input "Duration" at bounding box center [218, 293] width 157 height 23
click at [198, 299] on input "Duration" at bounding box center [218, 293] width 157 height 23
type input "05:15"
click at [466, 457] on button "Next" at bounding box center [461, 455] width 47 height 20
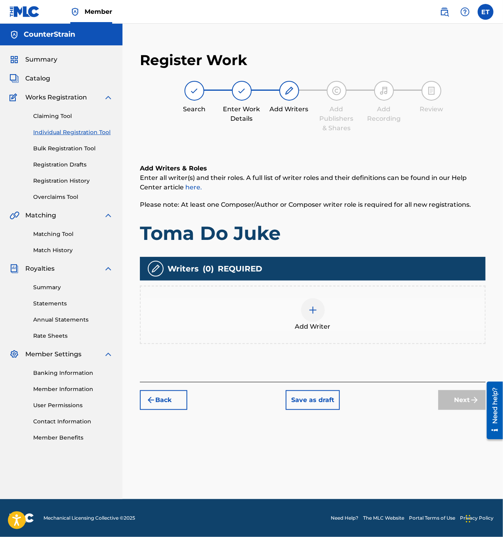
click at [310, 311] on img at bounding box center [312, 310] width 9 height 9
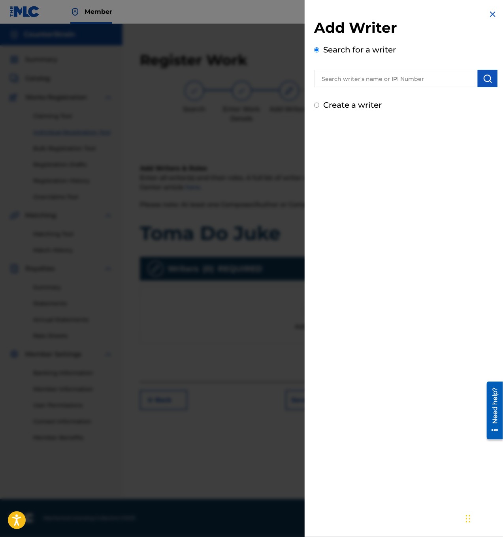
click at [319, 105] on input "Create a writer" at bounding box center [316, 105] width 5 height 5
radio input "false"
radio input "true"
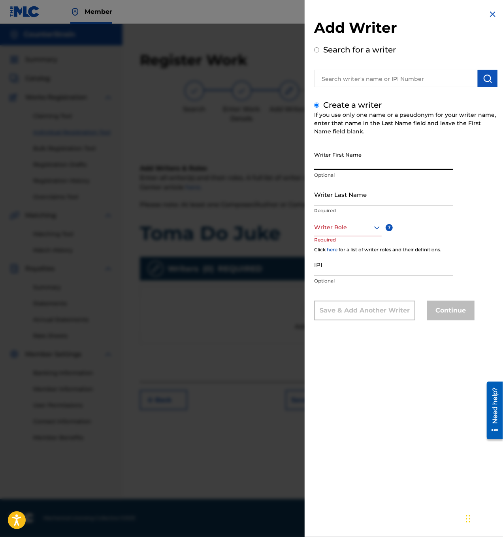
click at [351, 164] on input "Writer First Name" at bounding box center [383, 159] width 139 height 23
type input "[PERSON_NAME]"
click at [350, 192] on input "Writer Last Name" at bounding box center [383, 194] width 139 height 23
type input "Trout"
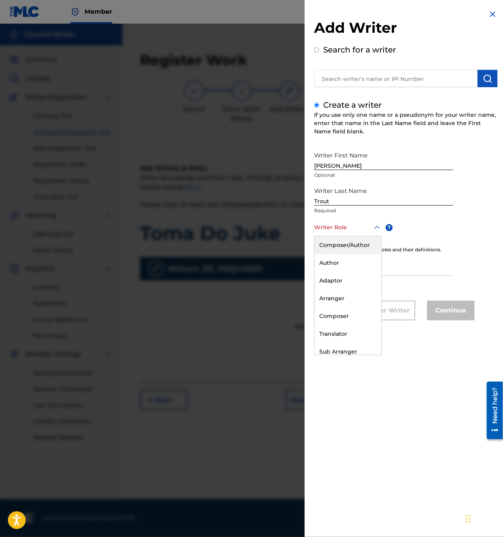
click at [353, 229] on div at bounding box center [348, 228] width 68 height 10
click at [338, 312] on div "Composer" at bounding box center [347, 317] width 67 height 18
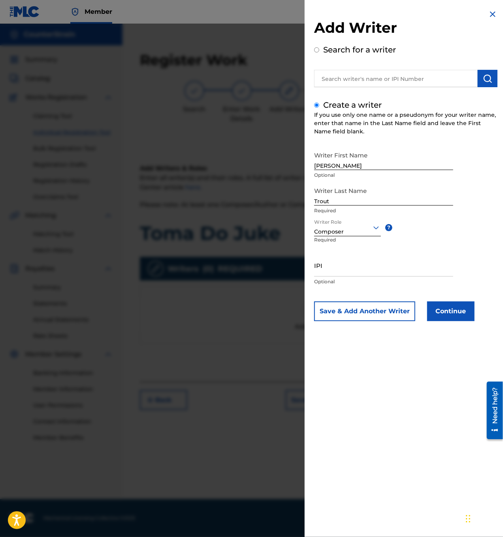
click at [366, 267] on input "IPI" at bounding box center [383, 265] width 139 height 23
paste input "1305516778"
type input "1305516778"
click at [456, 315] on button "Continue" at bounding box center [450, 312] width 47 height 20
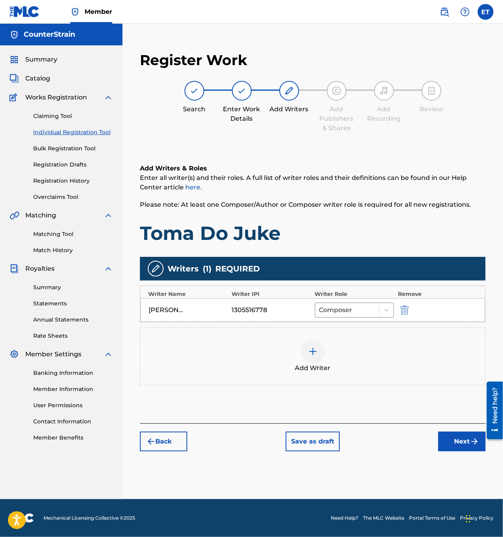
click at [460, 443] on button "Next" at bounding box center [461, 442] width 47 height 20
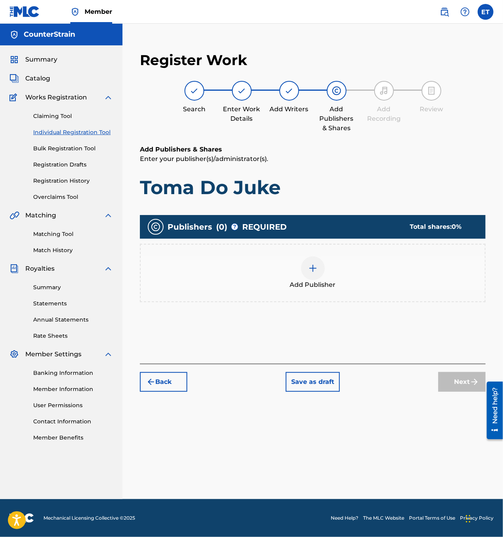
click at [319, 272] on div at bounding box center [313, 269] width 24 height 24
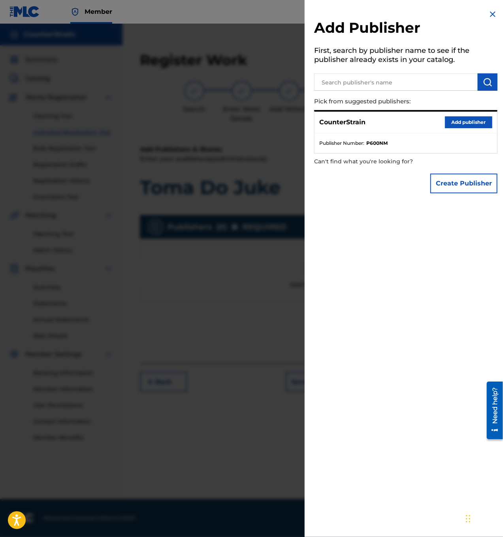
click at [464, 122] on button "Add publisher" at bounding box center [468, 122] width 47 height 12
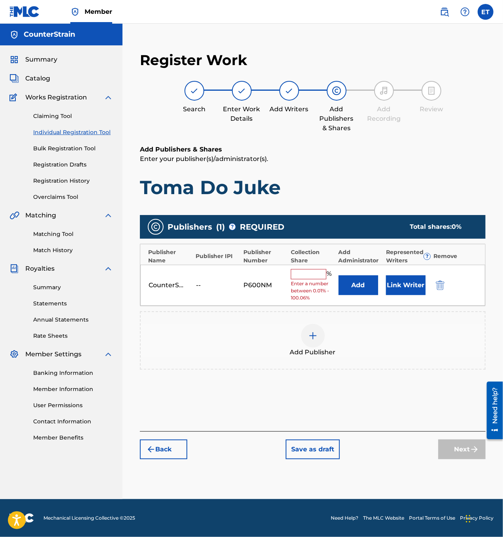
click at [313, 271] on input "text" at bounding box center [309, 274] width 36 height 10
type input "100"
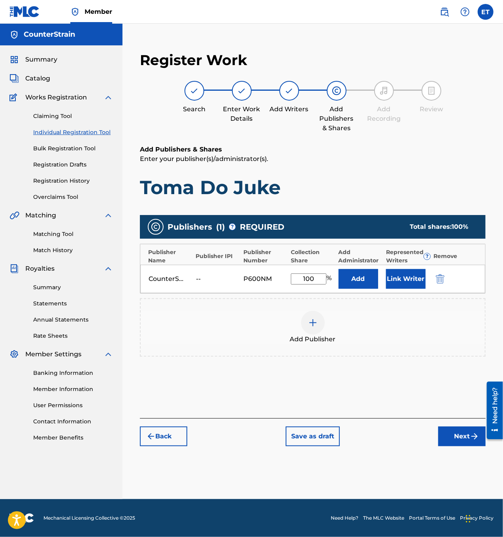
click at [397, 275] on button "Link Writer" at bounding box center [405, 279] width 39 height 20
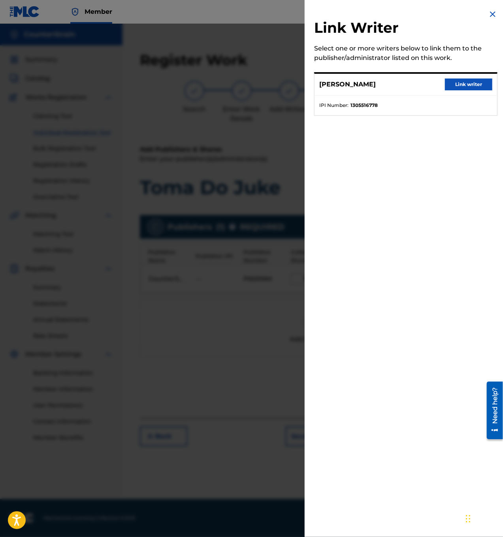
click at [456, 84] on button "Link writer" at bounding box center [468, 85] width 47 height 12
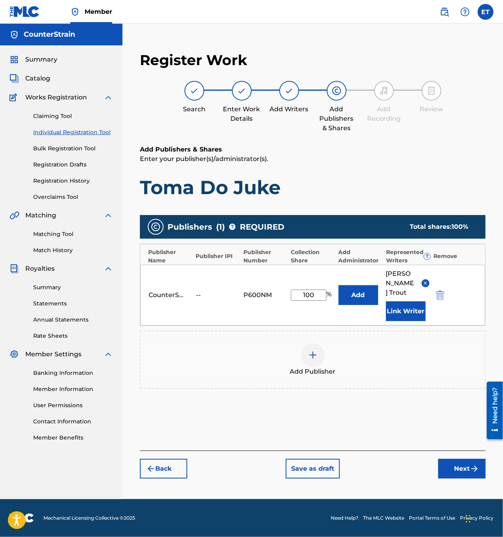
click at [460, 459] on button "Next" at bounding box center [461, 469] width 47 height 20
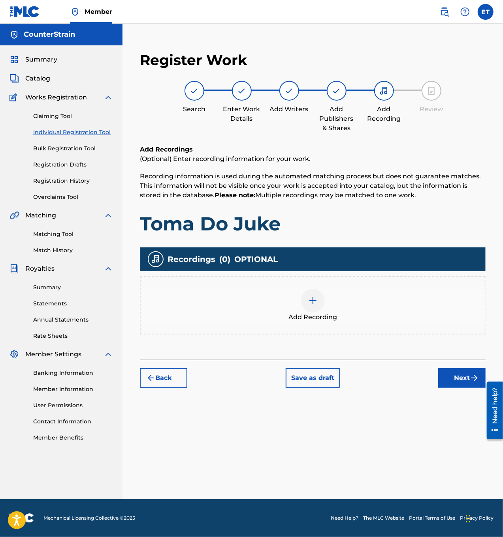
click at [303, 299] on div at bounding box center [313, 301] width 24 height 24
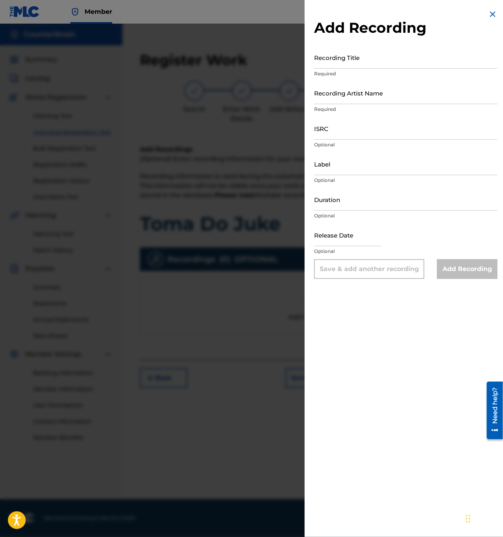
click at [341, 64] on input "Recording Title" at bounding box center [405, 57] width 183 height 23
click at [261, 157] on div at bounding box center [251, 292] width 503 height 537
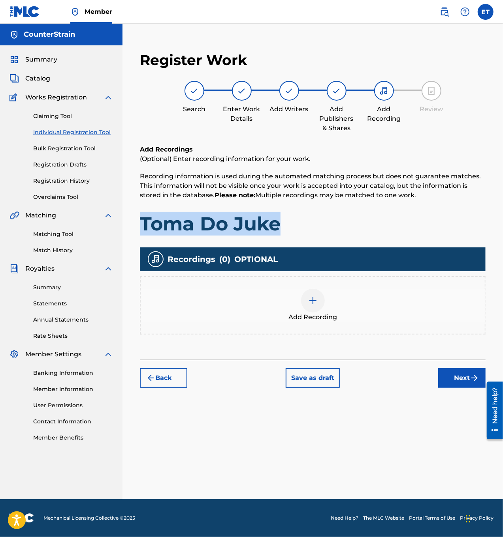
drag, startPoint x: 142, startPoint y: 227, endPoint x: 279, endPoint y: 231, distance: 137.1
click at [279, 231] on h1 "Toma Do Juke" at bounding box center [313, 224] width 346 height 24
copy h1 "Toma Do Juke"
click at [317, 304] on img at bounding box center [312, 300] width 9 height 9
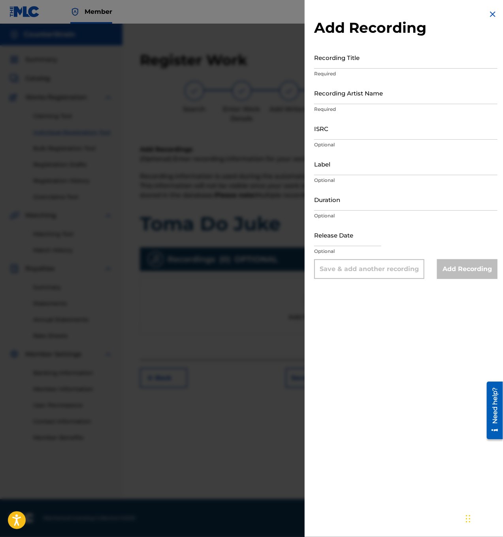
click at [331, 59] on input "Recording Title" at bounding box center [405, 57] width 183 height 23
paste input "Toma Do Juke"
type input "Toma Do Juke"
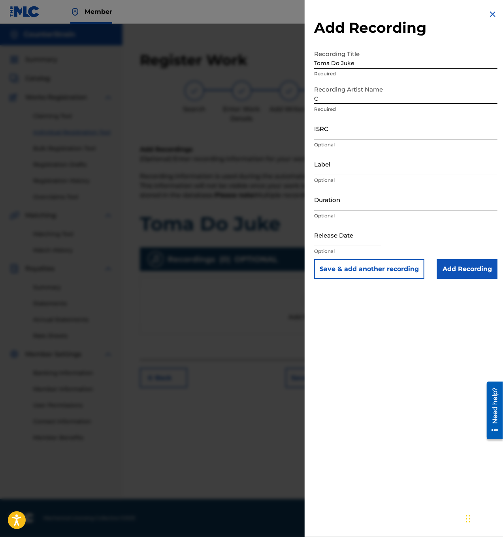
type input "CounterStrain"
click at [343, 129] on input "ISRC" at bounding box center [405, 128] width 183 height 23
click at [363, 133] on input "ISRC" at bounding box center [405, 128] width 183 height 23
paste input "ushm82532334"
type input "ushm82532334"
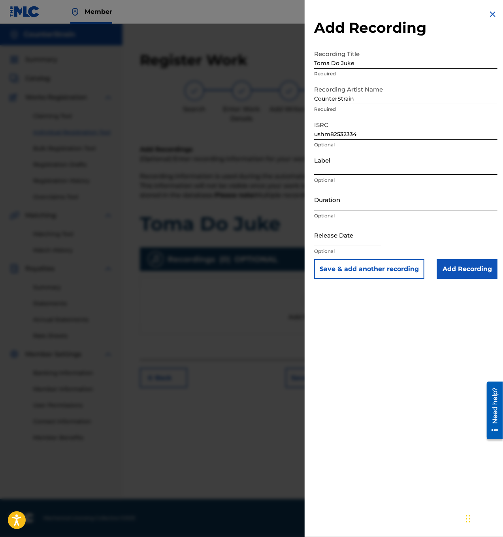
click at [391, 172] on input "Label" at bounding box center [405, 164] width 183 height 23
click at [393, 205] on input "Duration" at bounding box center [405, 199] width 183 height 23
click at [365, 202] on input "Duration" at bounding box center [405, 199] width 183 height 23
click at [344, 207] on input "05:16" at bounding box center [405, 199] width 183 height 23
type input "05:15"
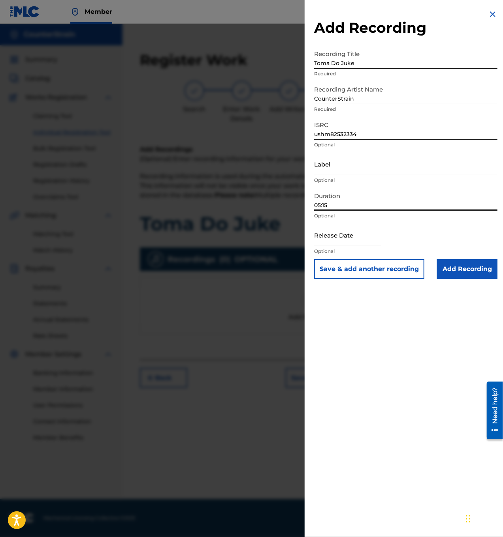
click at [358, 233] on input "text" at bounding box center [347, 235] width 67 height 23
select select "7"
select select "2025"
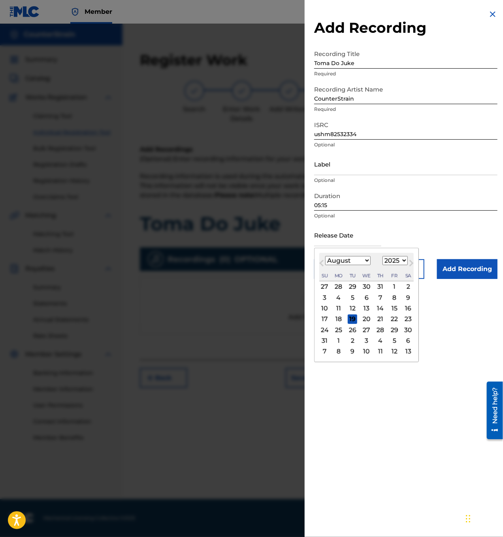
click at [319, 265] on button "Previous Month" at bounding box center [321, 265] width 13 height 13
select select "4"
click at [327, 308] on div "11" at bounding box center [324, 308] width 9 height 9
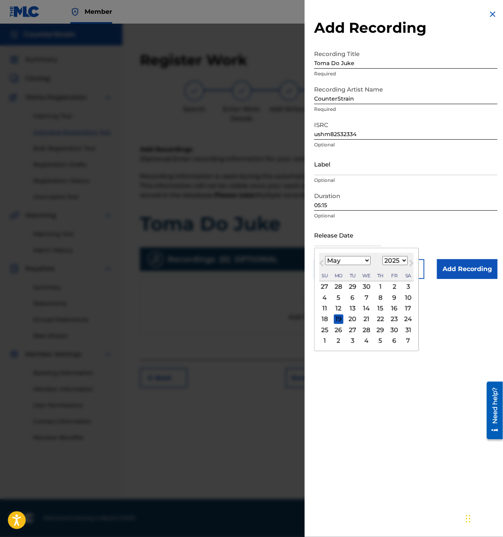
type input "[DATE]"
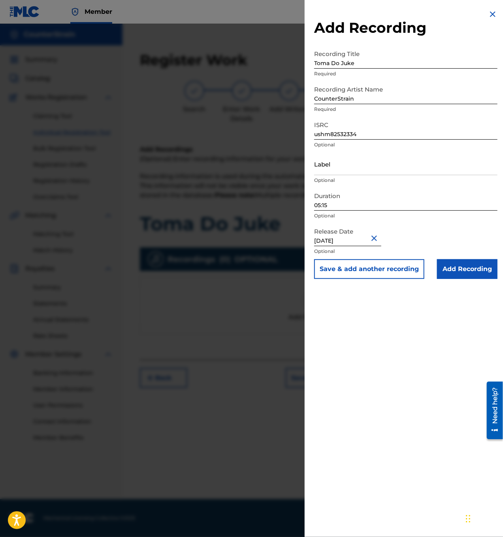
click at [468, 268] on input "Add Recording" at bounding box center [467, 269] width 60 height 20
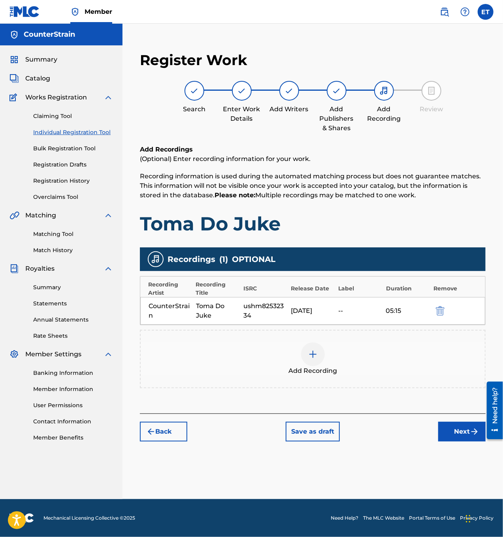
click at [452, 426] on button "Next" at bounding box center [461, 432] width 47 height 20
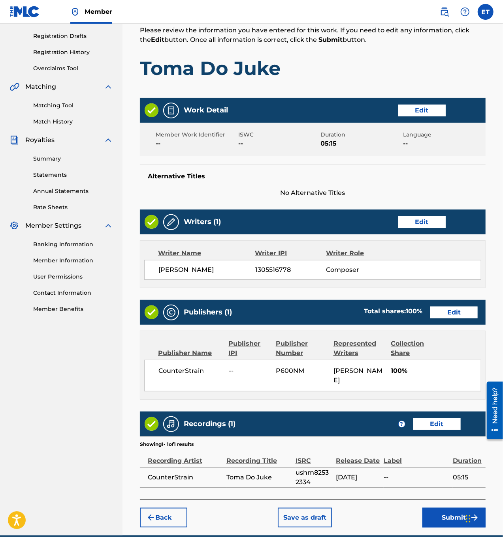
scroll to position [154, 0]
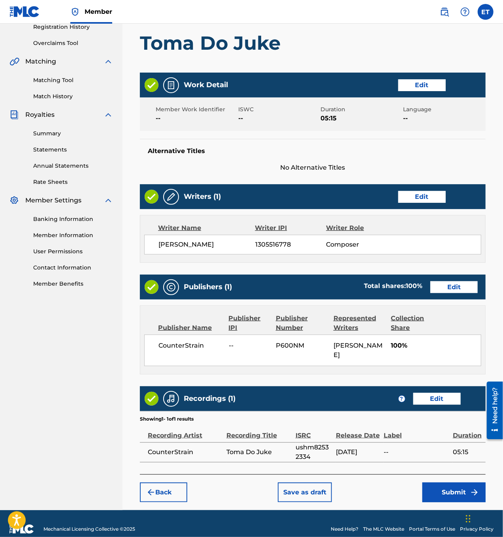
click at [470, 488] on img "submit" at bounding box center [474, 492] width 9 height 9
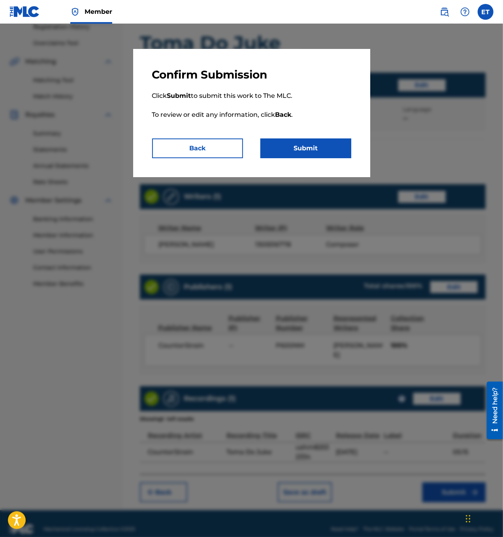
click at [309, 146] on button "Submit" at bounding box center [305, 149] width 91 height 20
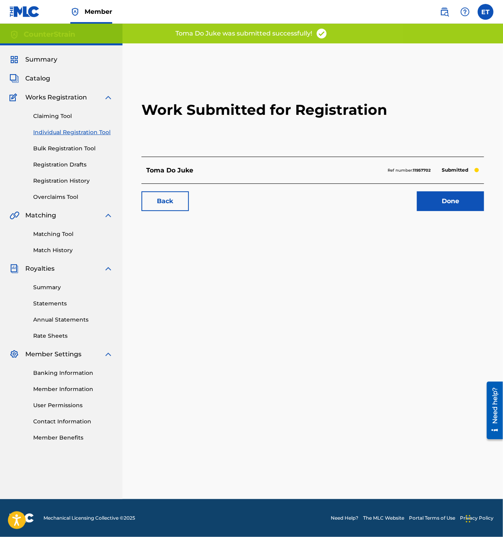
click at [444, 199] on link "Done" at bounding box center [450, 202] width 67 height 20
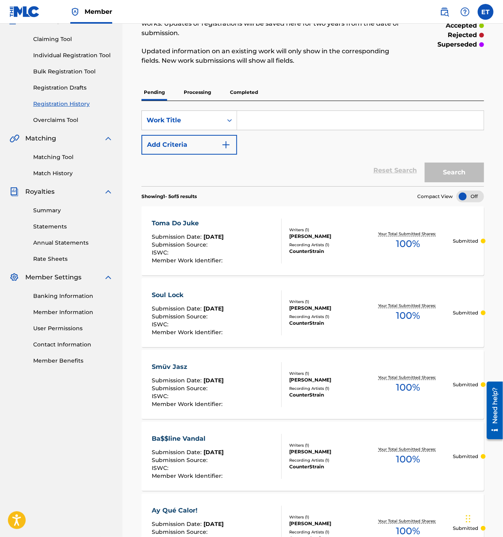
scroll to position [158, 0]
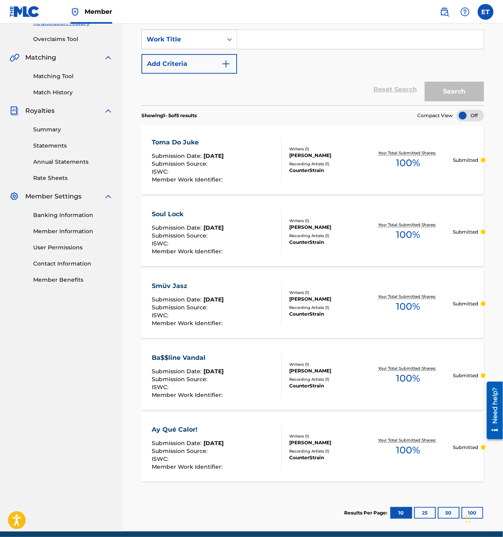
click at [75, 215] on link "Banking Information" at bounding box center [73, 215] width 80 height 8
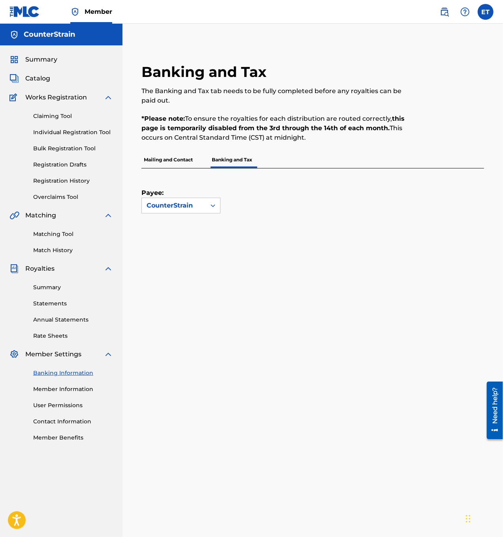
click at [180, 158] on p "Mailing and Contact" at bounding box center [168, 160] width 54 height 17
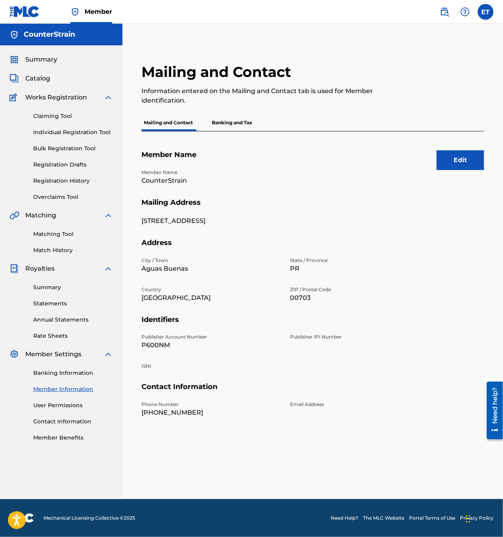
click at [225, 121] on p "Banking and Tax" at bounding box center [231, 123] width 45 height 17
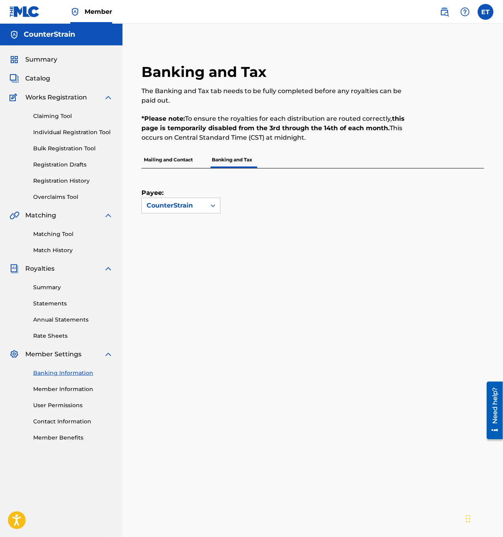
click at [37, 58] on span "Summary" at bounding box center [41, 59] width 32 height 9
